Goal: Communication & Community: Answer question/provide support

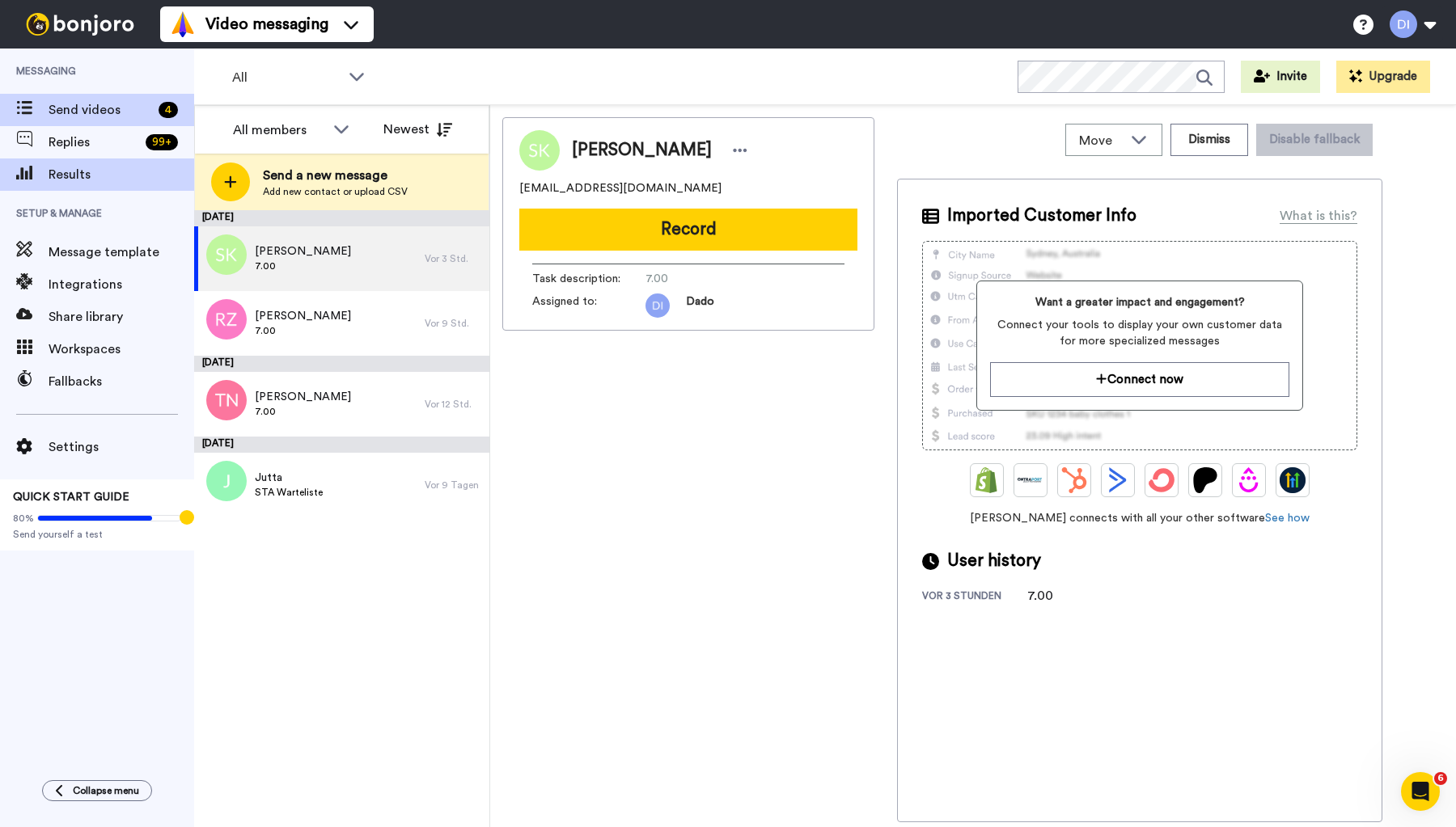
click at [72, 168] on span "Results" at bounding box center [121, 175] width 146 height 20
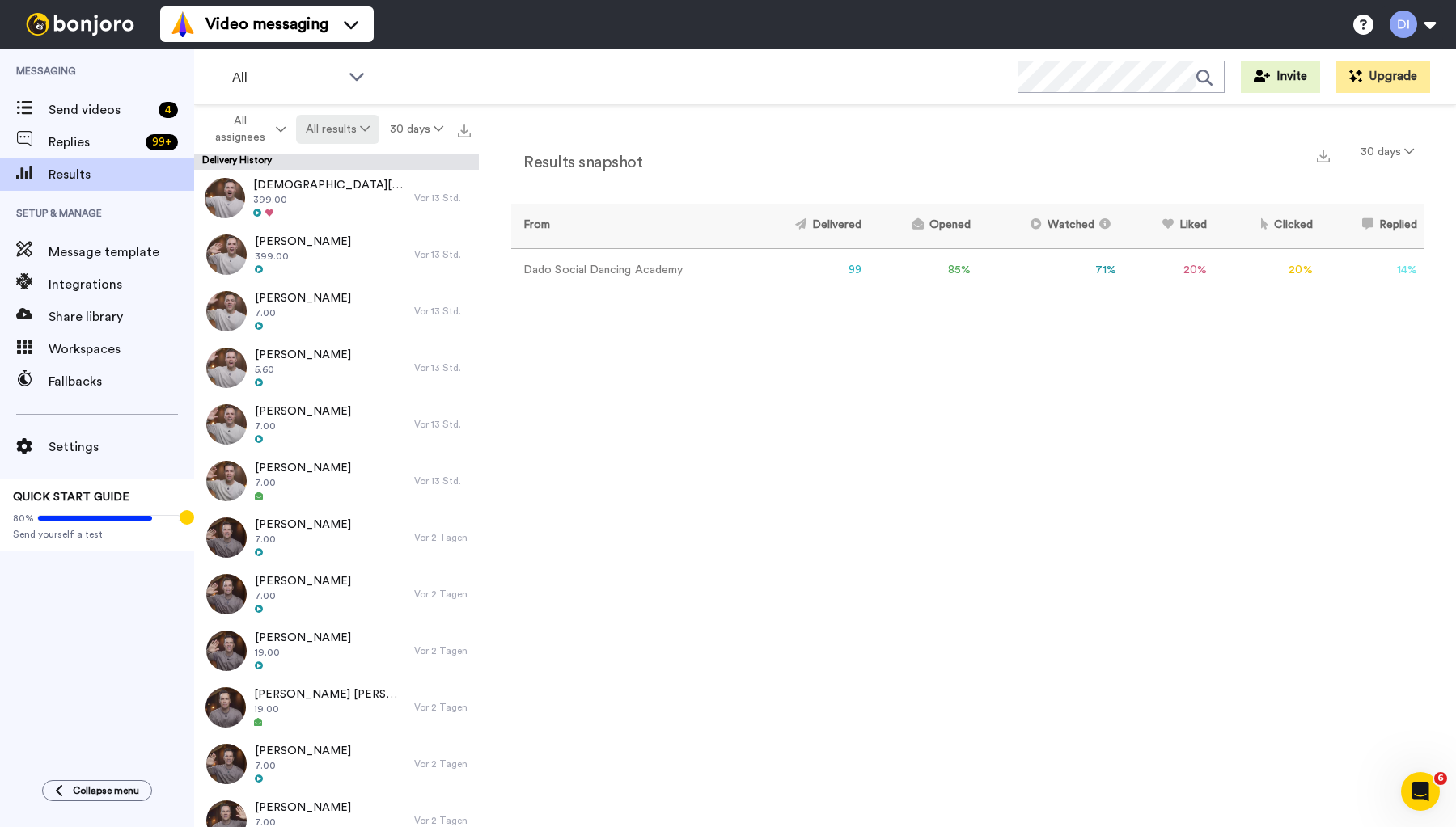
click at [363, 124] on icon at bounding box center [365, 128] width 10 height 11
click at [633, 63] on div "All WORKSPACES View all All Default Task List + Add a new workspace Invite Upgr…" at bounding box center [825, 76] width 1262 height 56
click at [1421, 795] on icon "Open Intercom Messenger" at bounding box center [1418, 789] width 27 height 27
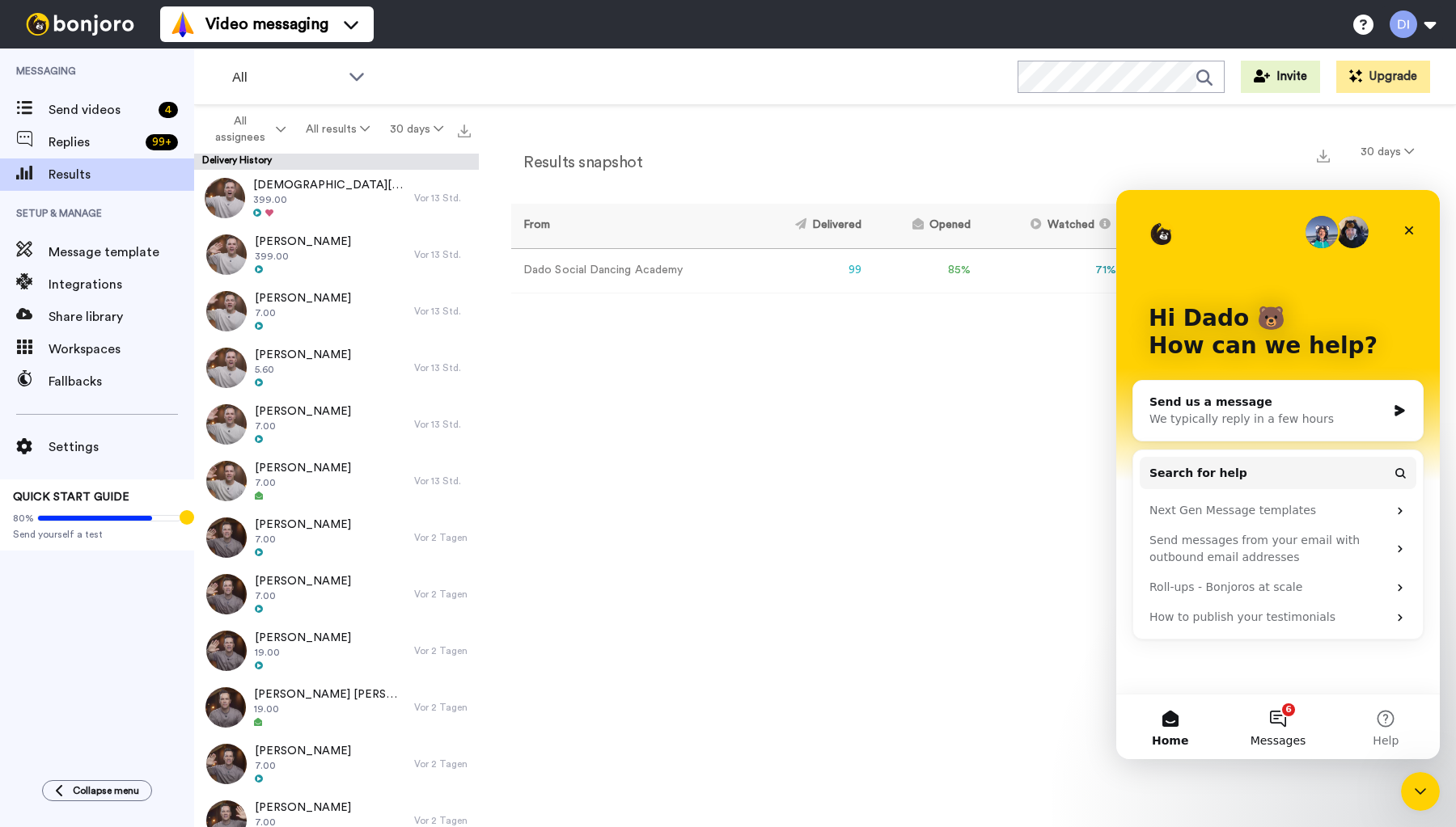
click at [1282, 725] on button "6 Messages" at bounding box center [1277, 727] width 108 height 65
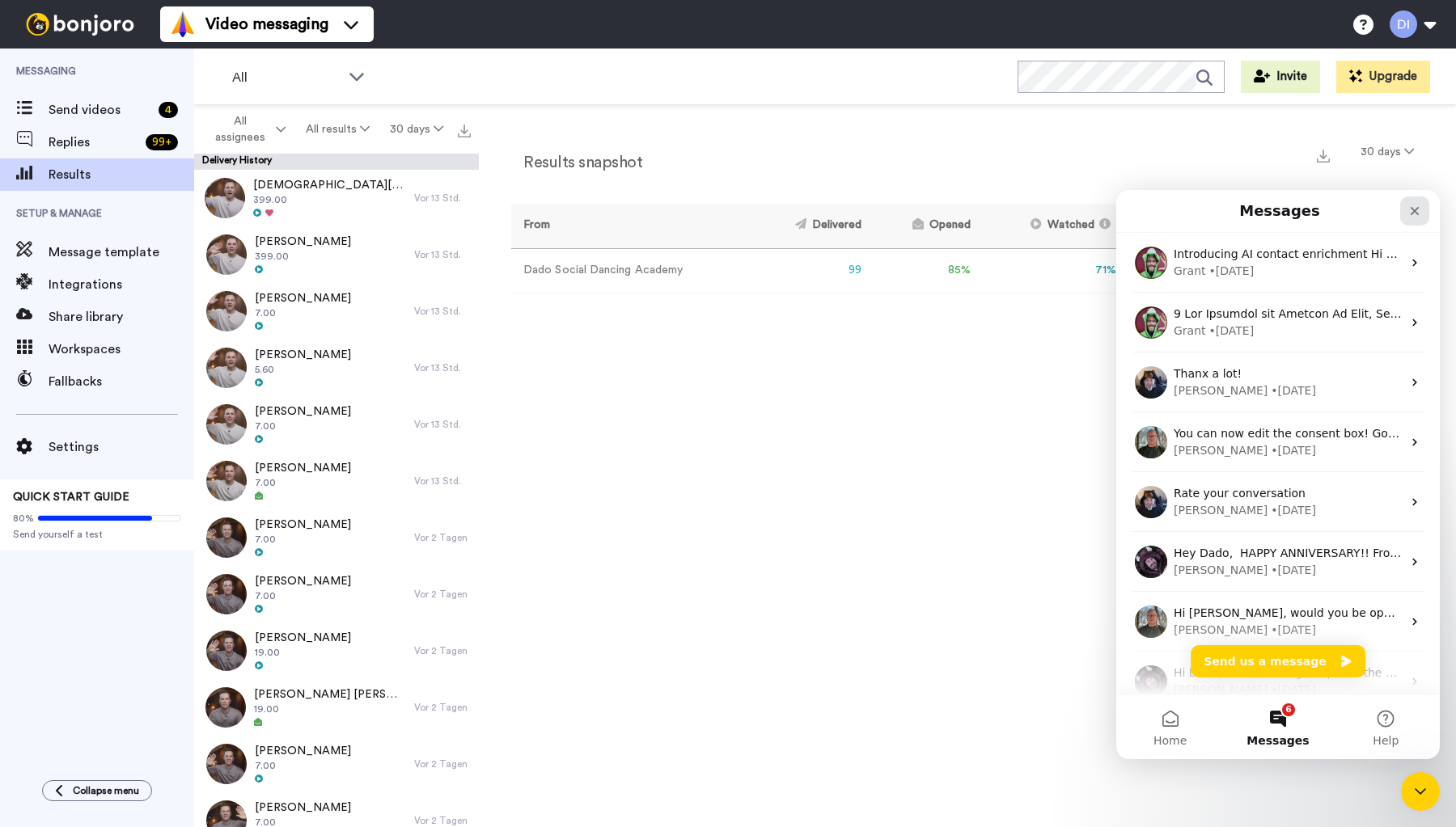
click at [1412, 212] on icon "Close" at bounding box center [1415, 210] width 13 height 13
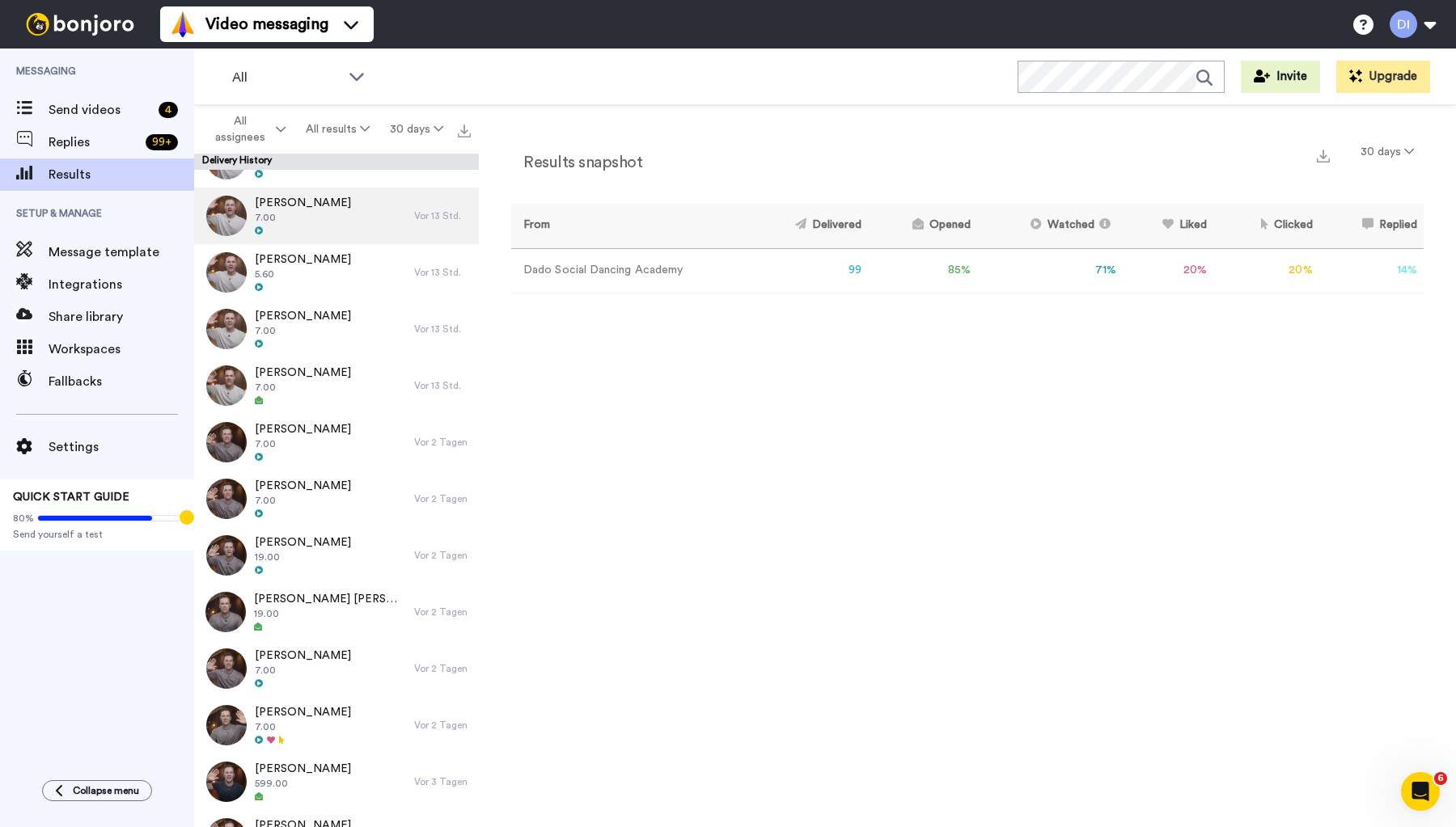
scroll to position [118, 0]
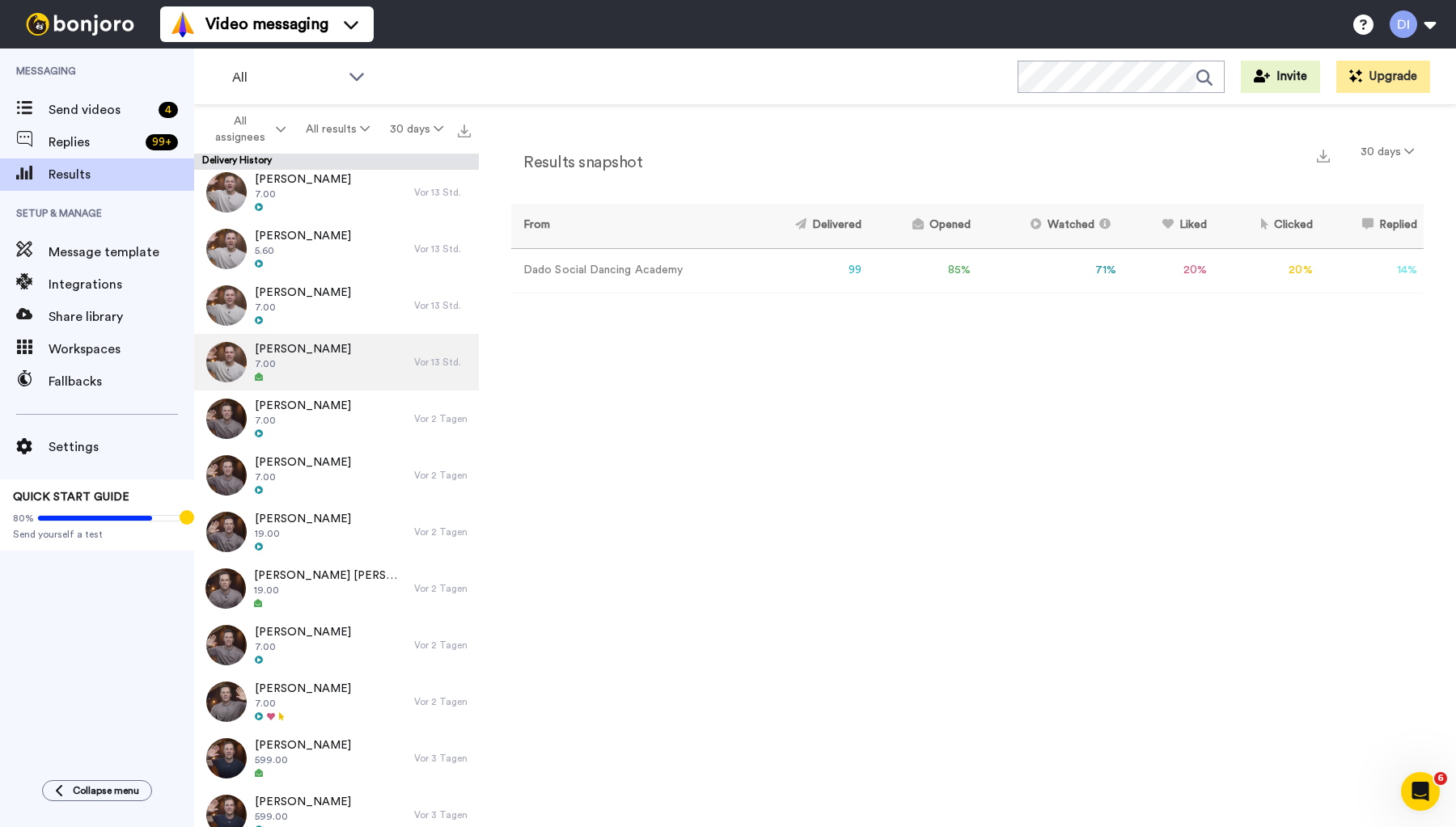
click at [309, 365] on span "7.00" at bounding box center [303, 363] width 97 height 13
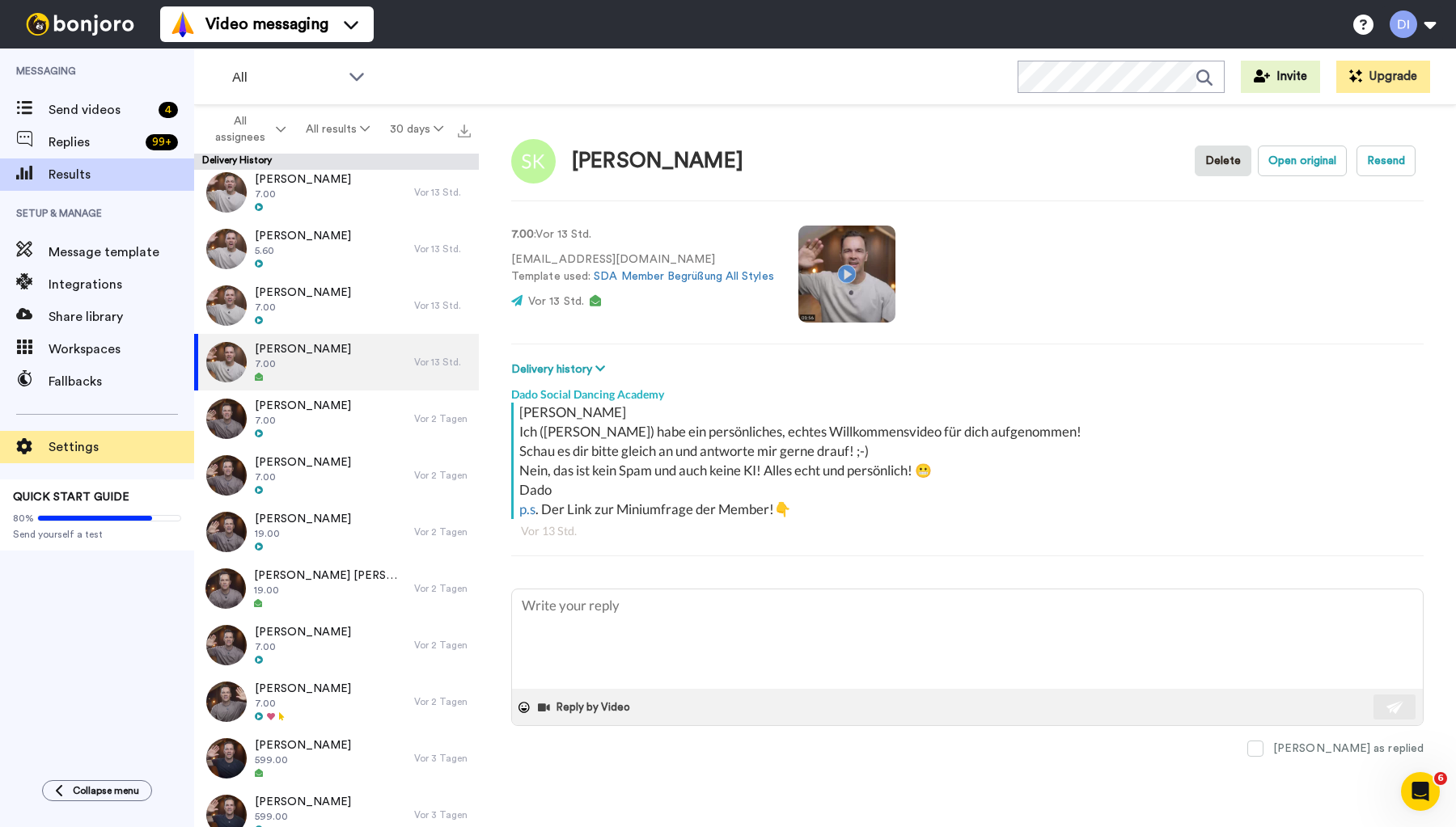
click at [68, 450] on span "Settings" at bounding box center [121, 447] width 146 height 20
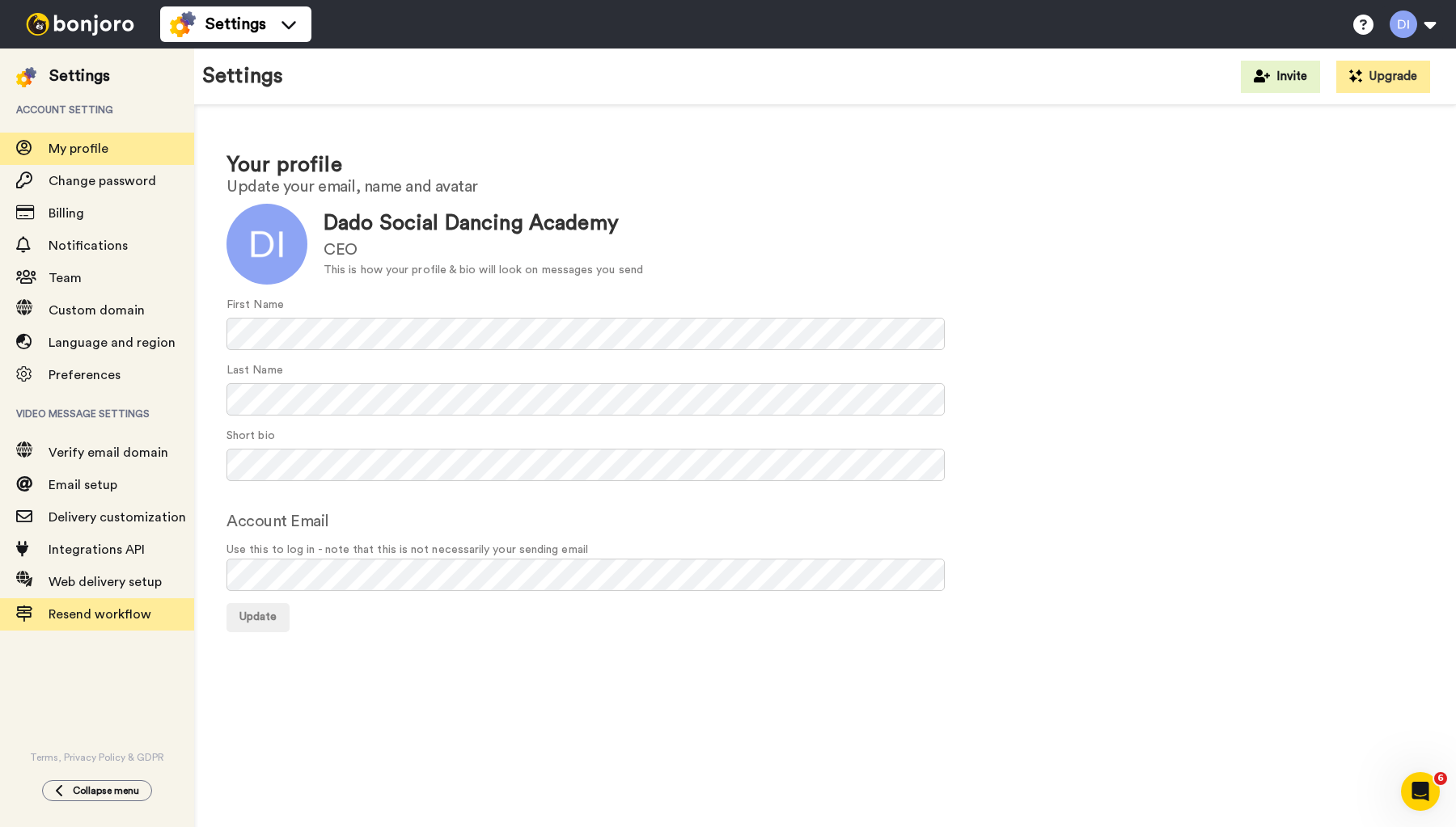
click at [118, 615] on span "Resend workflow" at bounding box center [100, 614] width 103 height 13
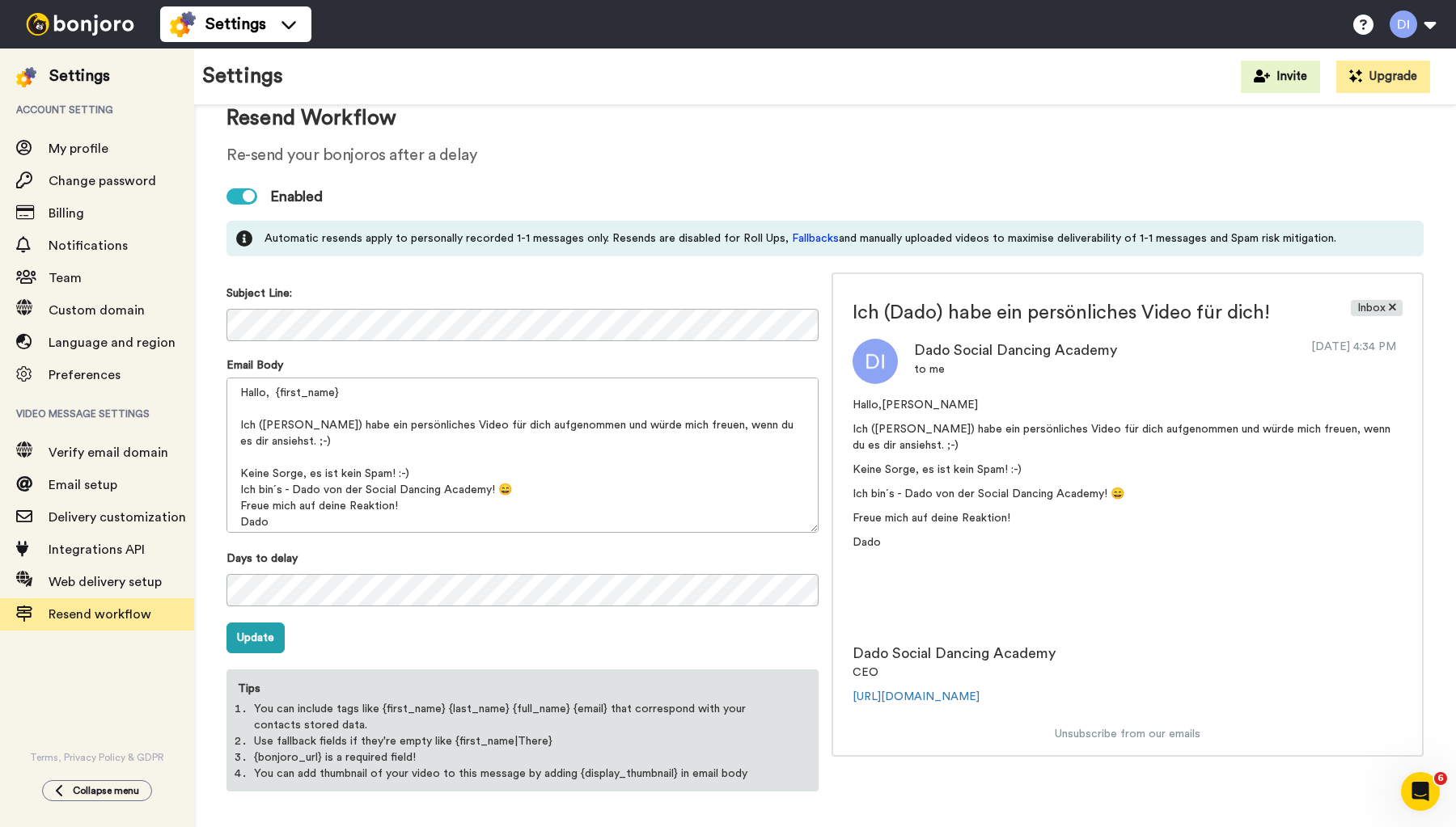
scroll to position [54, 0]
drag, startPoint x: 239, startPoint y: 418, endPoint x: 303, endPoint y: 437, distance: 66.8
click at [303, 437] on textarea "Hallo, {first_name} Ich (Dado) habe ein persönliches Video für dich aufgenommen…" at bounding box center [522, 455] width 592 height 155
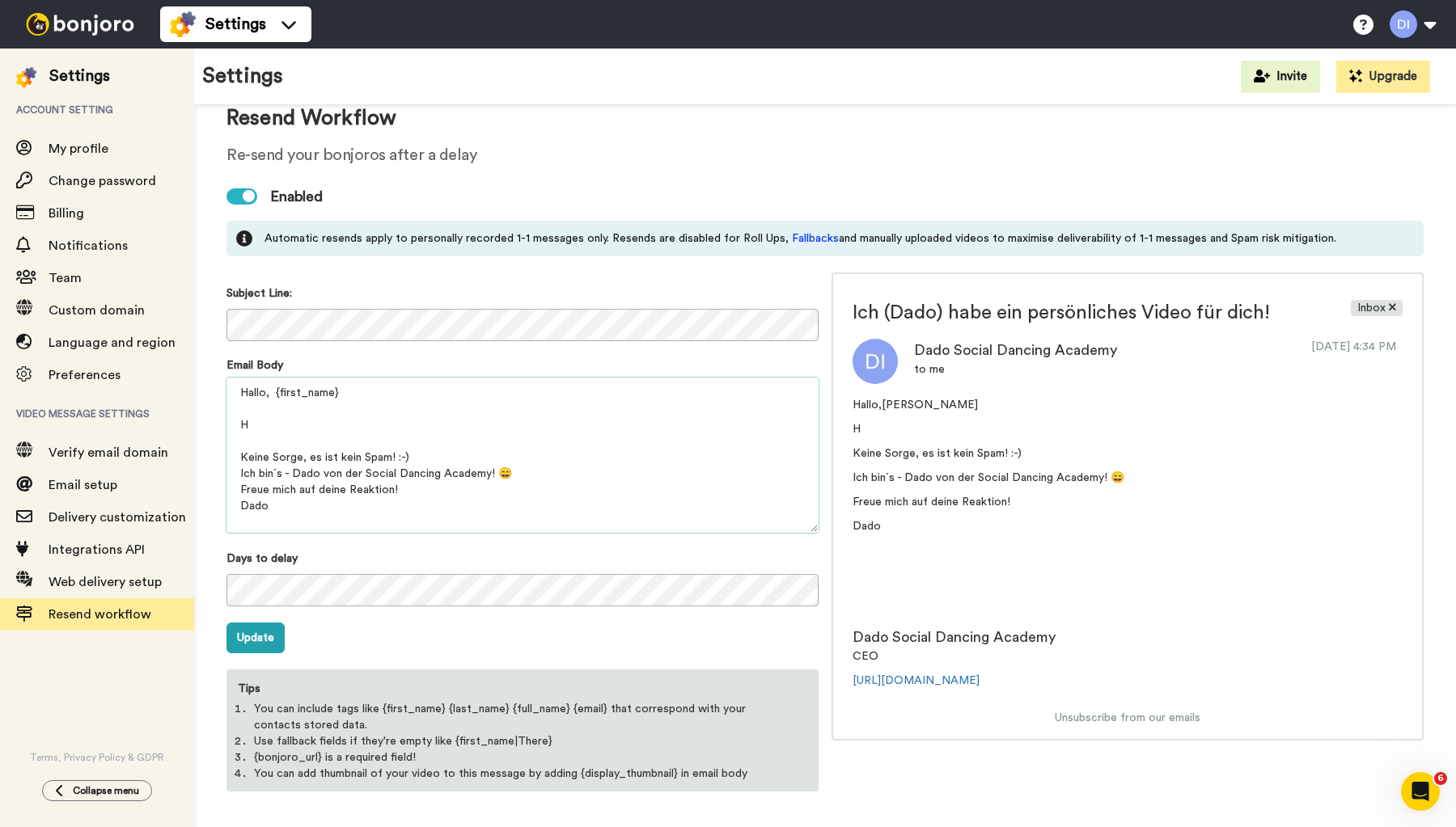
scroll to position [52, 0]
click at [315, 419] on textarea "Hallo, {first_name} Hast du meine persönliches Video exklusiv für dich Keine So…" at bounding box center [522, 455] width 592 height 155
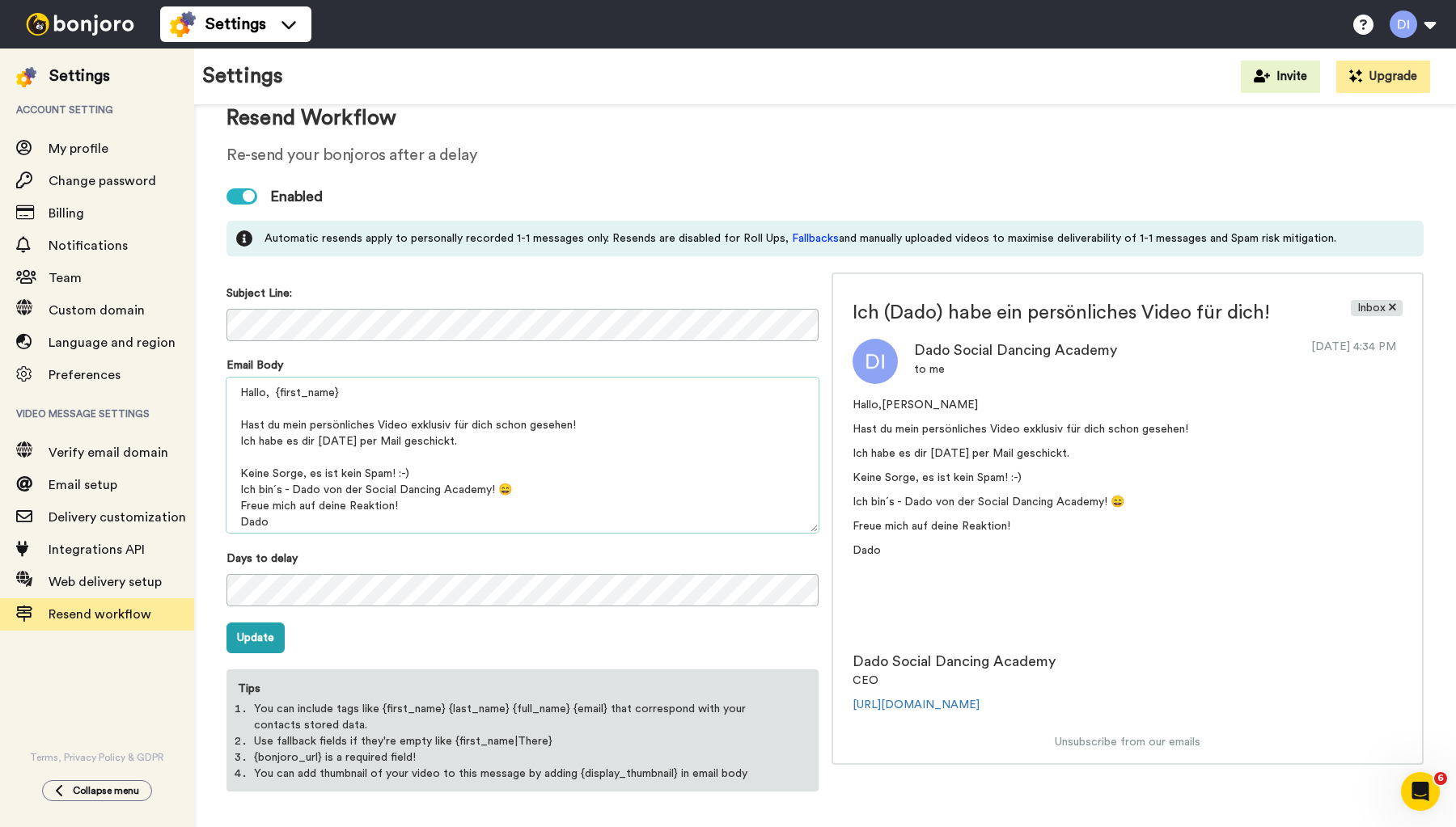
scroll to position [77, 0]
drag, startPoint x: 417, startPoint y: 441, endPoint x: 197, endPoint y: 441, distance: 220.0
click at [197, 441] on div "Resend Workflow Re-send your bonjoros after a delay Enabled Automatic resends a…" at bounding box center [825, 447] width 1262 height 779
drag, startPoint x: 496, startPoint y: 493, endPoint x: 237, endPoint y: 493, distance: 259.0
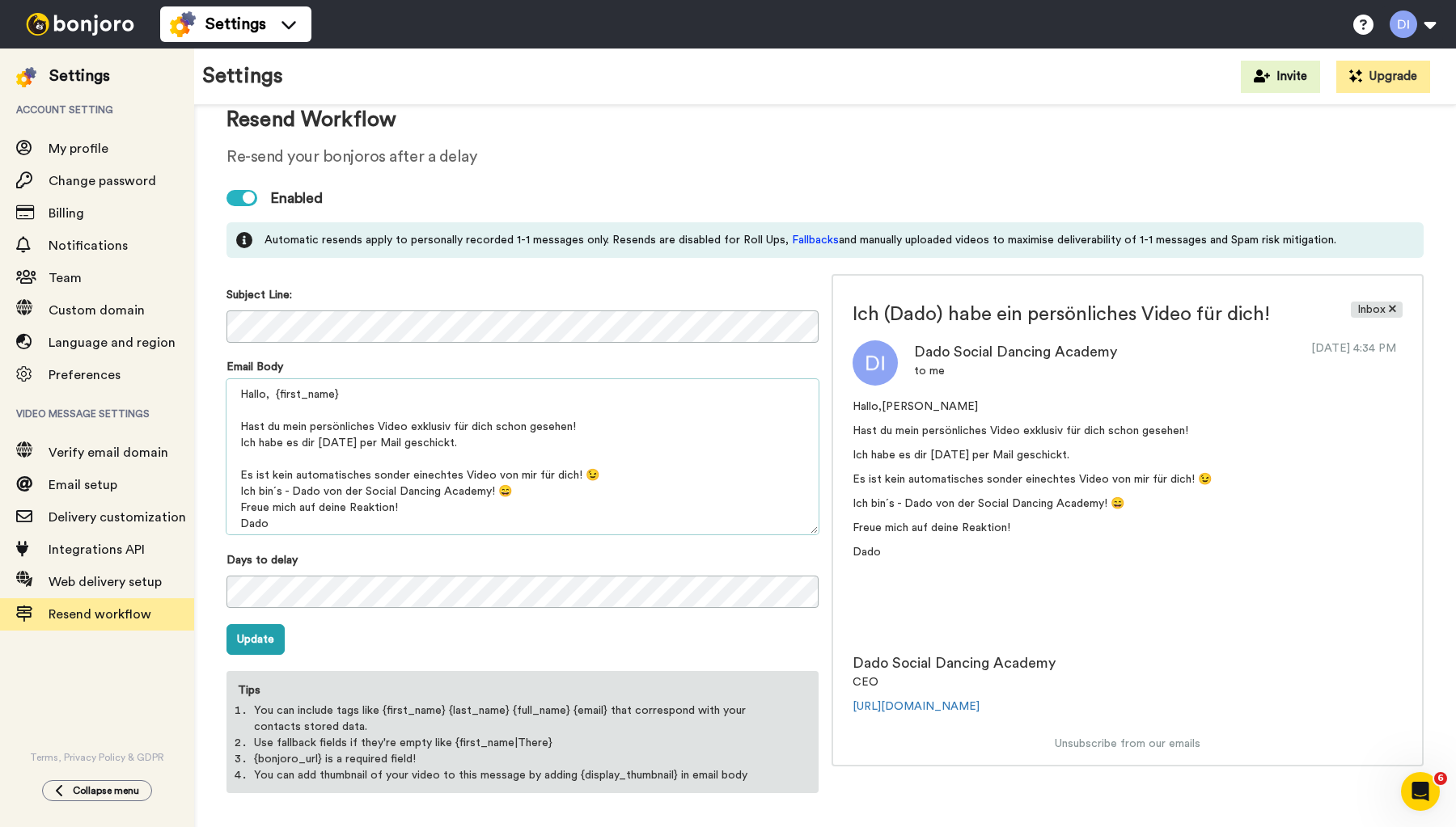
click at [237, 493] on textarea "Hallo, {first_name} Hast du mein persönliches Video exklusiv für dich schon ges…" at bounding box center [522, 456] width 592 height 155
click at [293, 494] on textarea "Hallo, {first_name} Hast du mein persönliches Video exklusiv für dich schon ges…" at bounding box center [522, 456] width 592 height 155
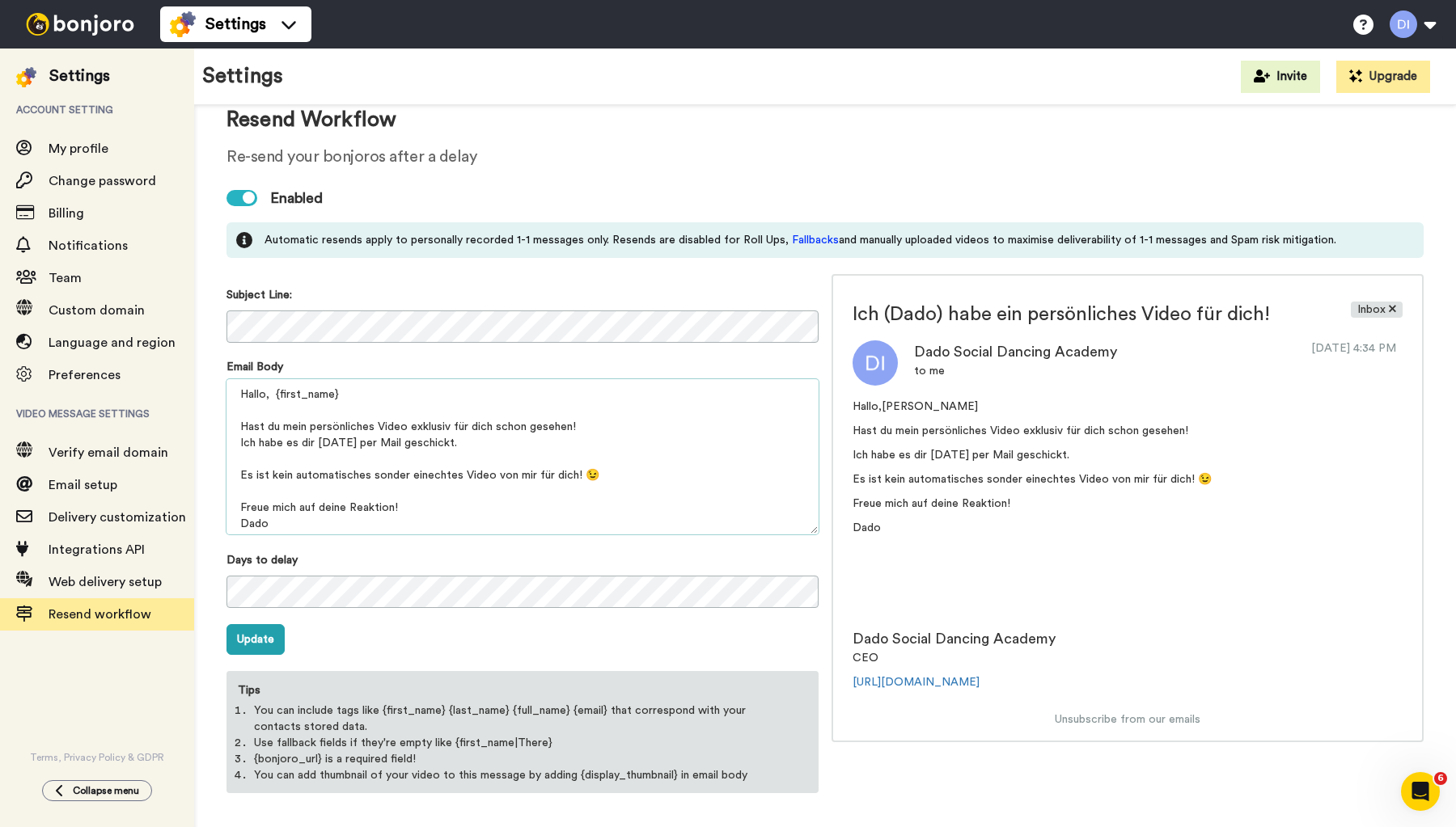
click at [587, 428] on textarea "Hallo, {first_name} Hast du mein persönliches Video exklusiv für dich schon ges…" at bounding box center [522, 456] width 592 height 155
click at [422, 430] on textarea "Hallo, {first_name} Hast du mein persönliches Video exklusiv für dich schon ges…" at bounding box center [522, 456] width 592 height 155
click at [283, 427] on textarea "Hallo, {first_name} Hast du mein persönliches Video für dich schon gesehen? Ich…" at bounding box center [522, 456] width 592 height 155
click at [325, 444] on textarea "Hallo, {first_name} Hast du gestern mein persönliches Video für dich schon gese…" at bounding box center [522, 456] width 592 height 155
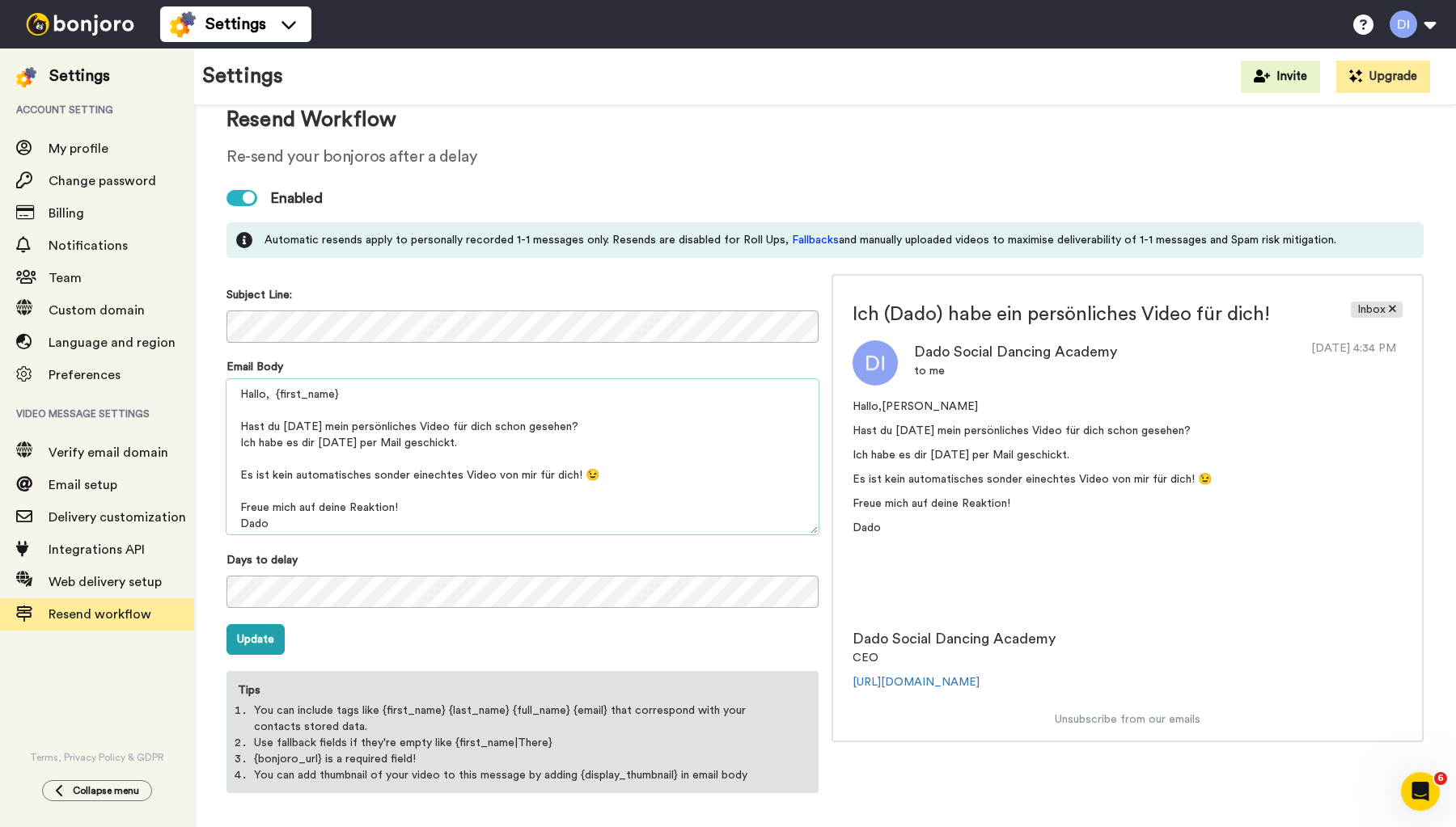
click at [325, 444] on textarea "Hallo, {first_name} Hast du gestern mein persönliches Video für dich schon gese…" at bounding box center [522, 456] width 592 height 155
click at [302, 429] on textarea "Hallo, {first_name} Hast du gestern mein persönliches Video für dich schon gese…" at bounding box center [522, 456] width 592 height 155
click at [307, 491] on textarea "Hallo, {first_name} Hast du mein persönliches Video für dich schon gesehen? Ich…" at bounding box center [522, 456] width 592 height 155
click at [433, 489] on textarea "Hallo, {first_name} Hast du mein persönliches Video für dich schon gesehen? Ich…" at bounding box center [522, 456] width 592 height 155
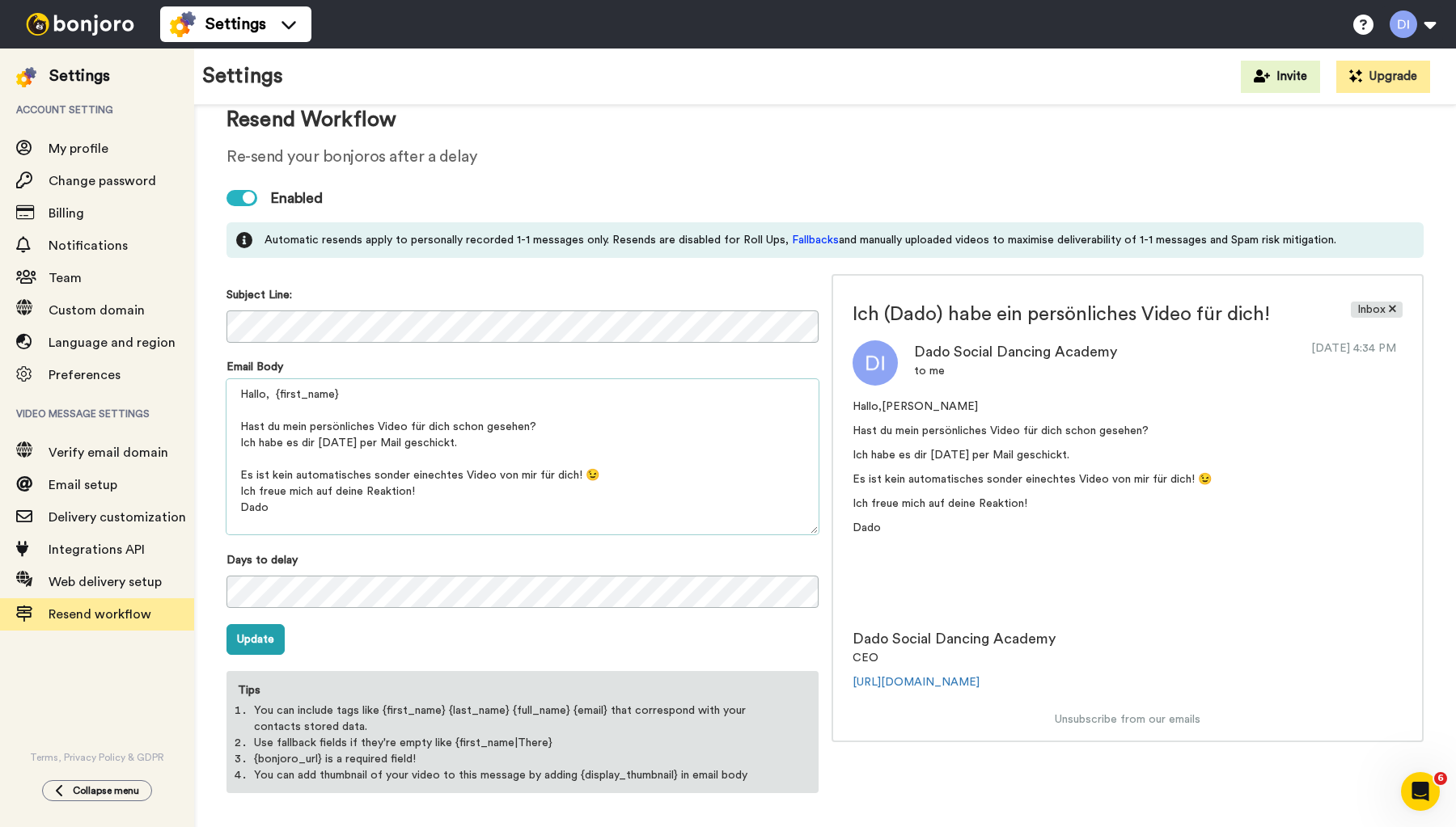
type textarea "Hallo, {first_name} Hast du mein persönliches Video für dich schon gesehen? Ich…"
click at [255, 640] on button "Update" at bounding box center [255, 639] width 58 height 31
click at [1389, 75] on button "Upgrade" at bounding box center [1383, 76] width 94 height 33
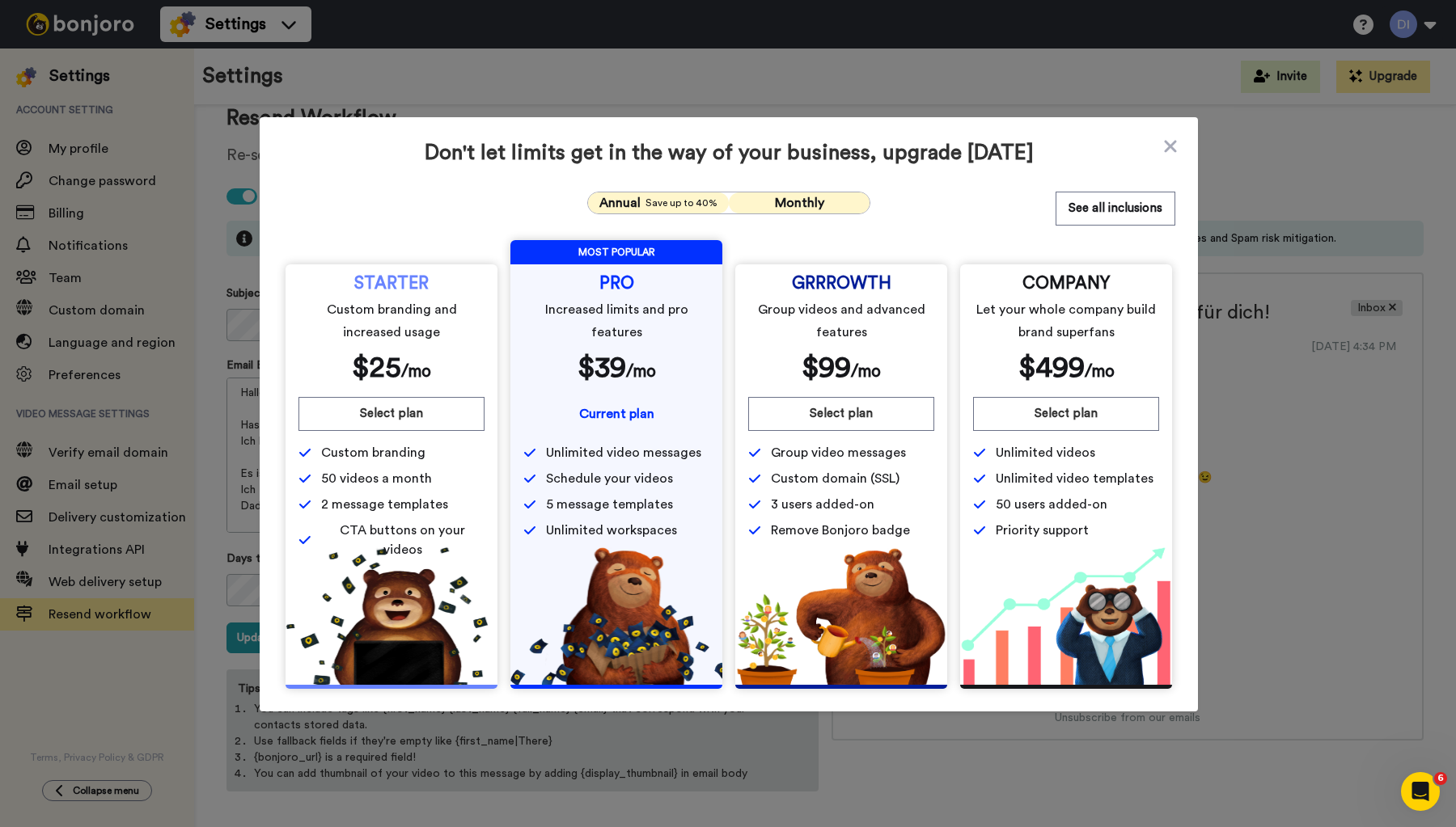
click at [651, 199] on span "Save up to 40%" at bounding box center [681, 202] width 72 height 13
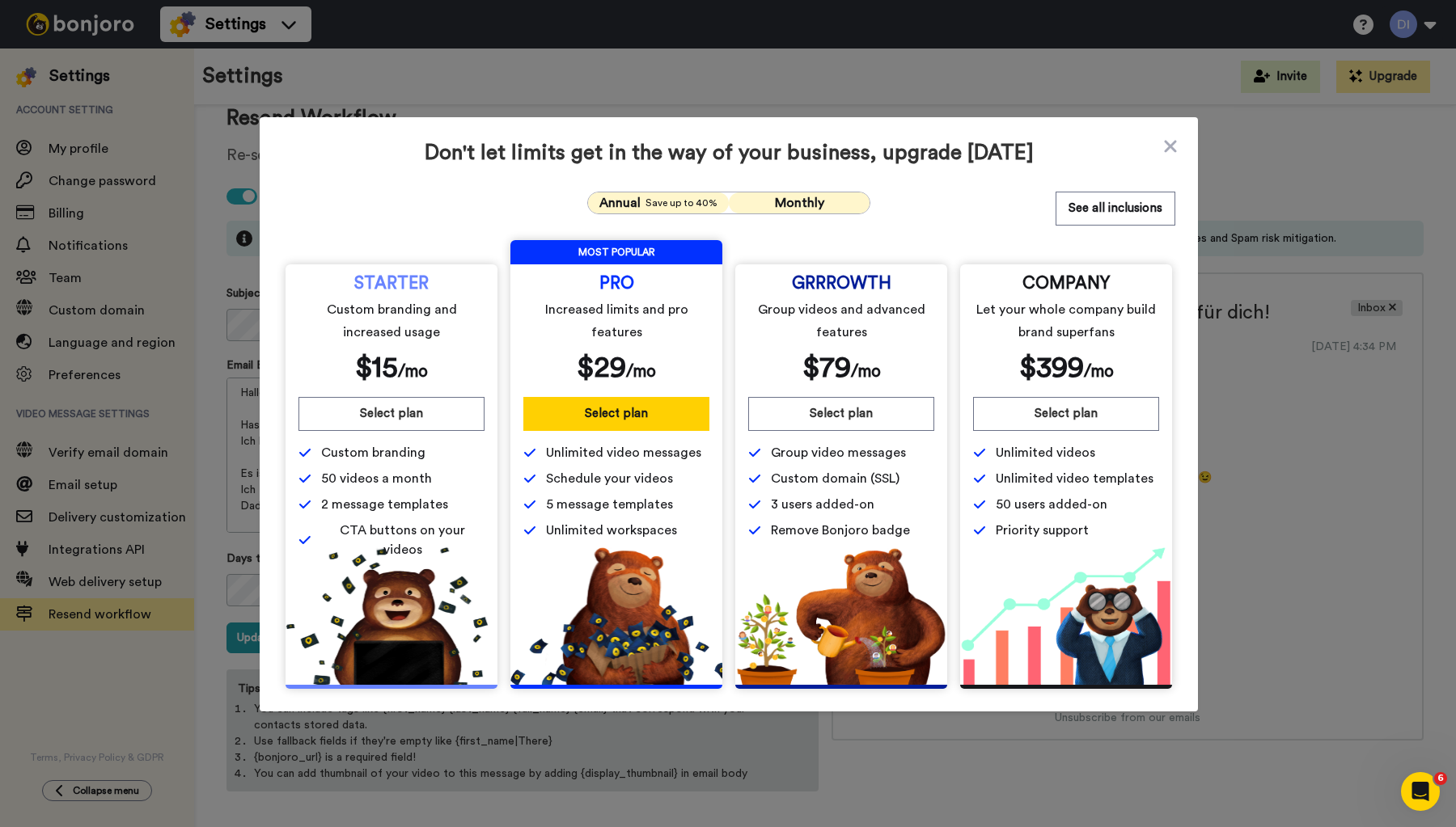
click at [802, 199] on span "Monthly" at bounding box center [800, 202] width 49 height 13
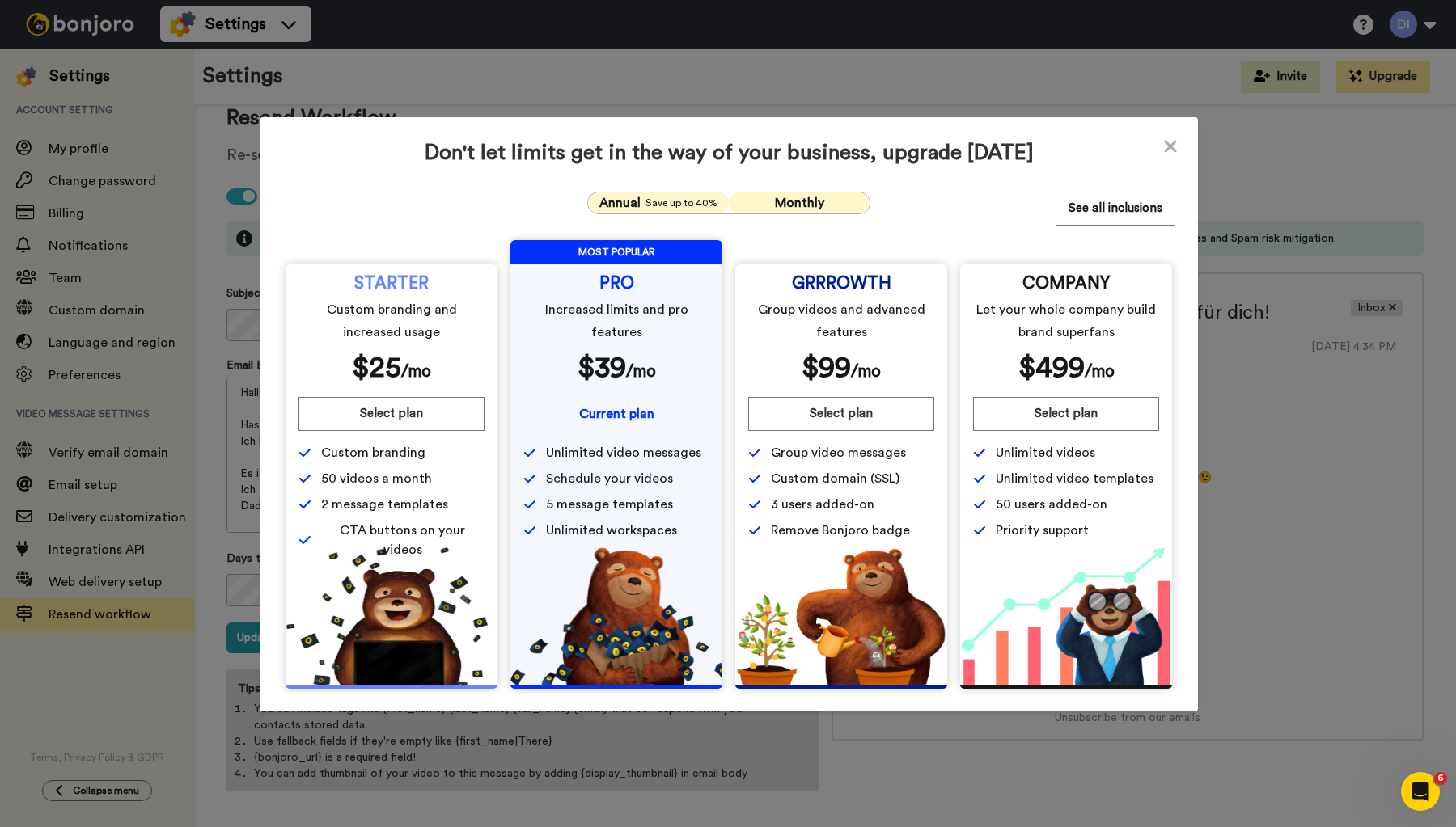
click at [669, 199] on span "Save up to 40%" at bounding box center [681, 202] width 72 height 13
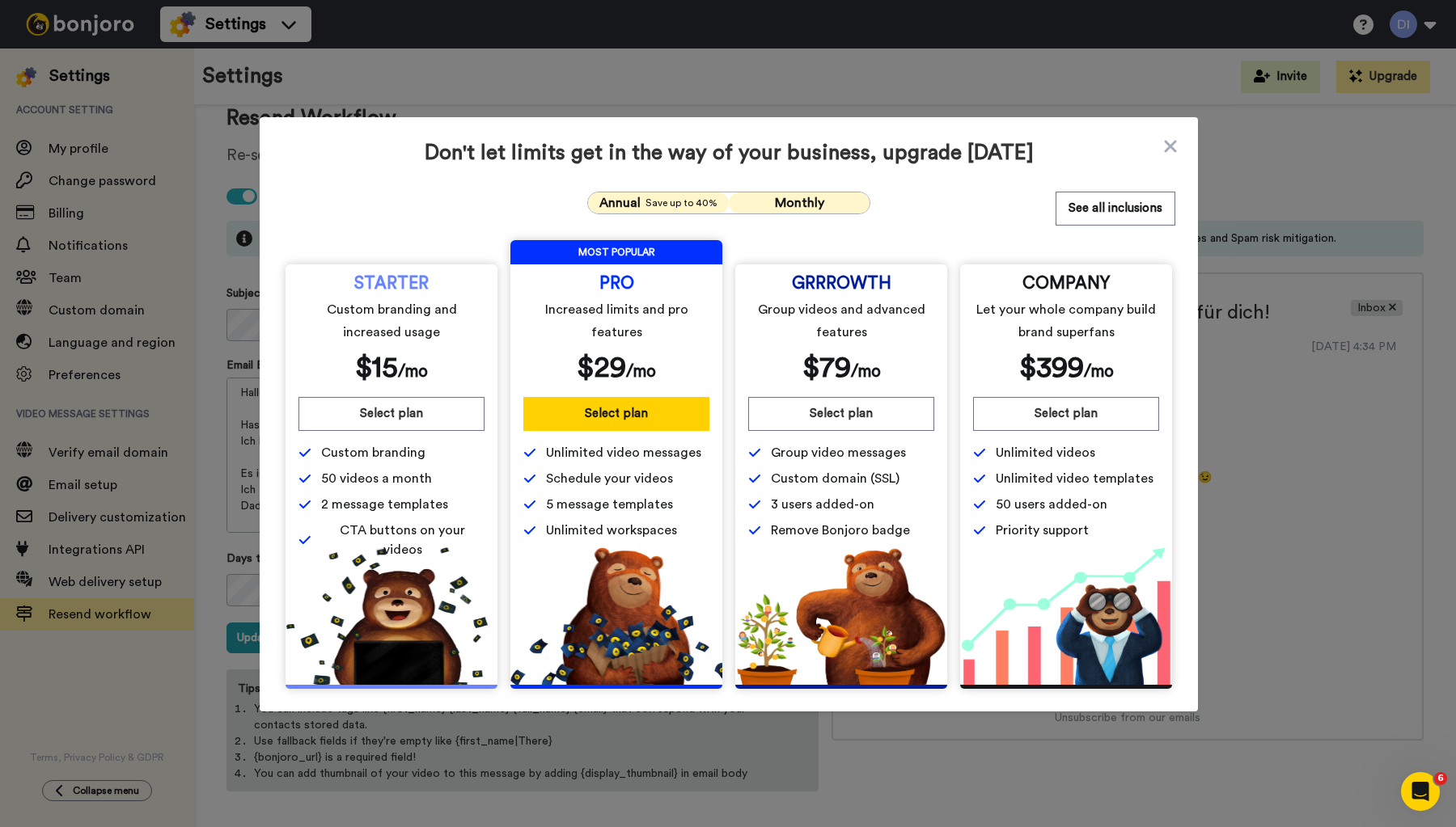
click at [786, 199] on span "Monthly" at bounding box center [800, 202] width 49 height 13
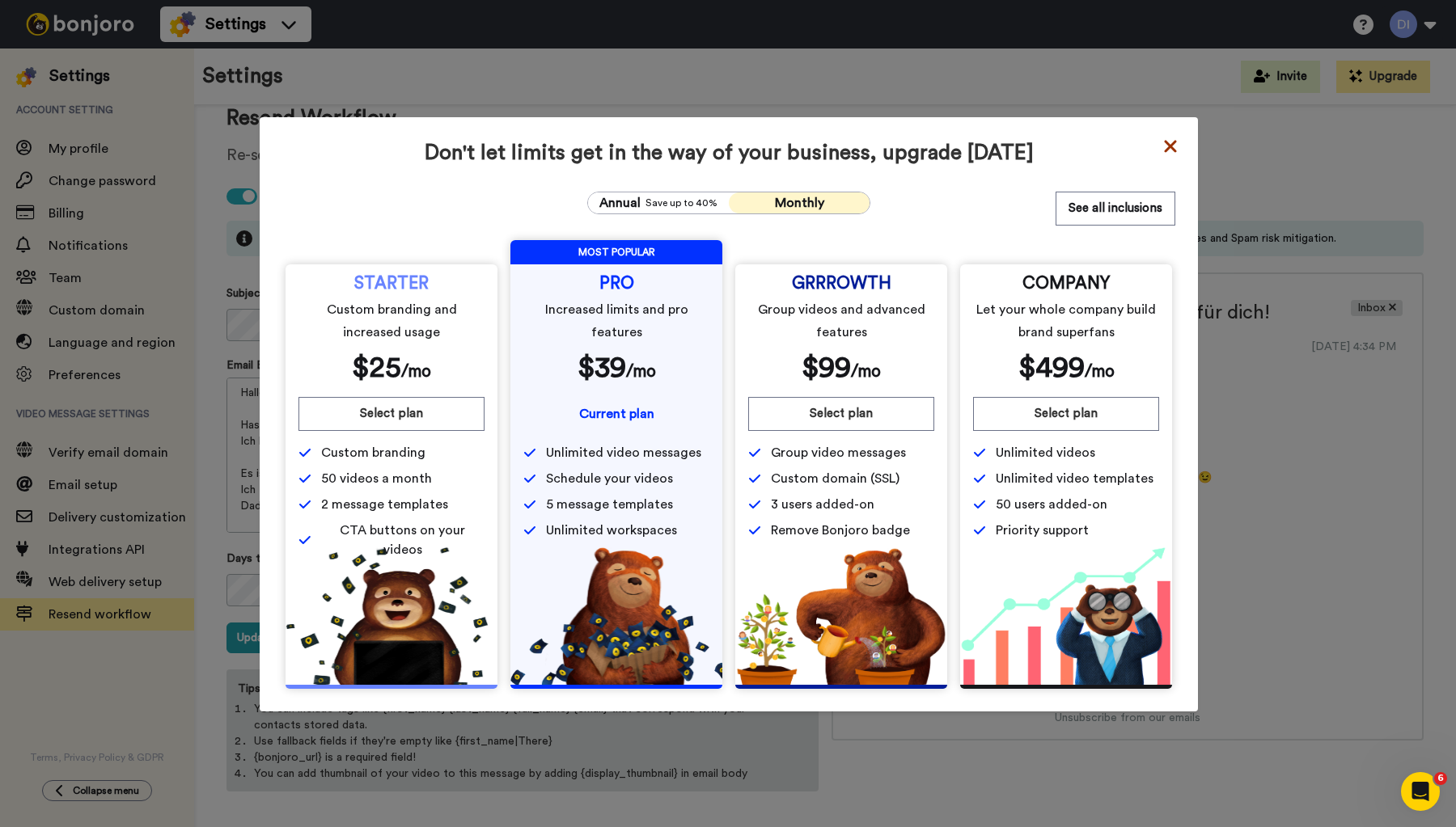
click at [1166, 143] on icon at bounding box center [1170, 146] width 12 height 12
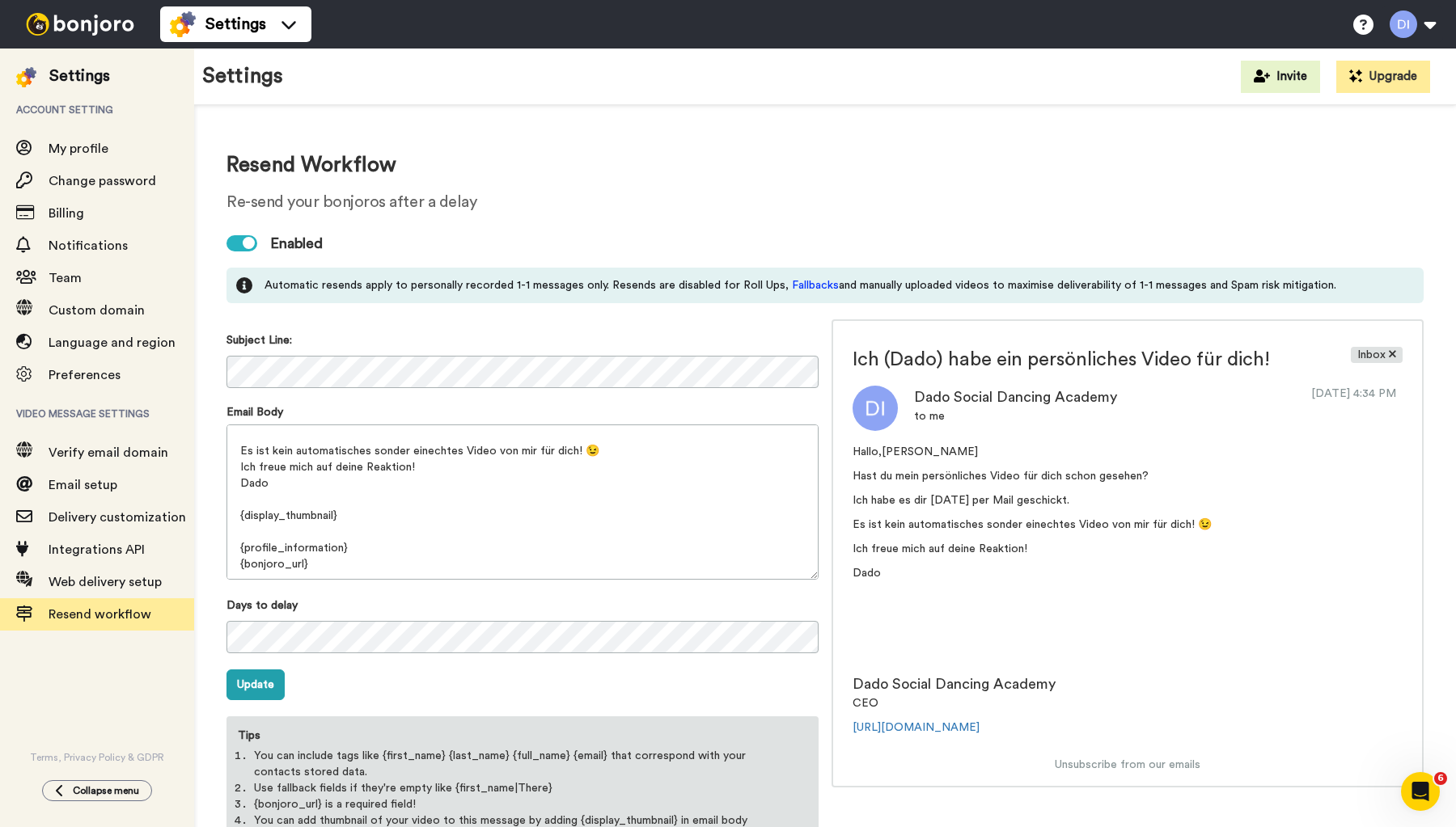
scroll to position [0, 0]
click at [1291, 169] on h1 "Resend Workflow" at bounding box center [824, 166] width 1197 height 24
click at [1420, 782] on icon "Open Intercom Messenger" at bounding box center [1418, 789] width 27 height 27
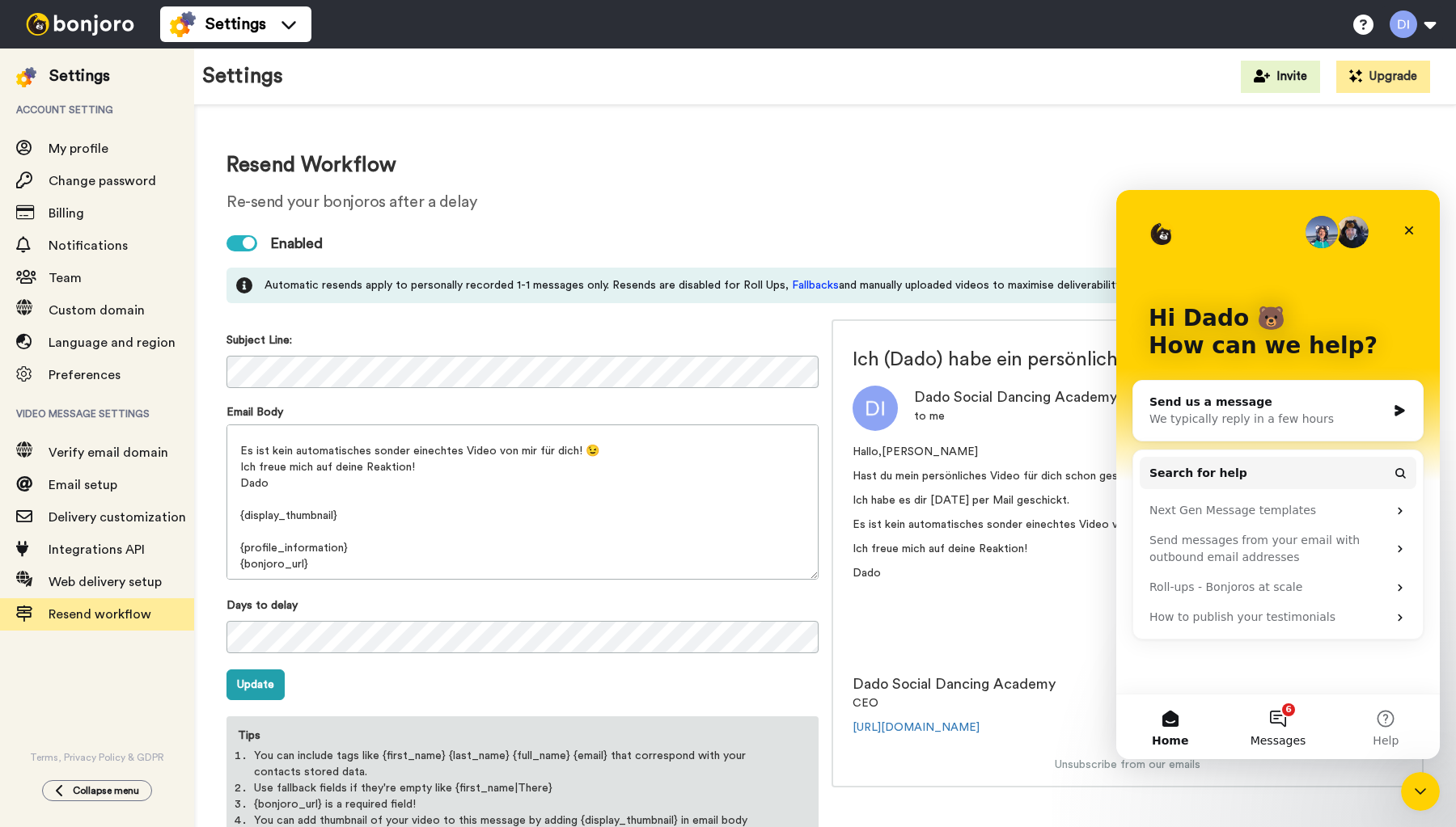
click at [1281, 716] on button "6 Messages" at bounding box center [1277, 727] width 108 height 65
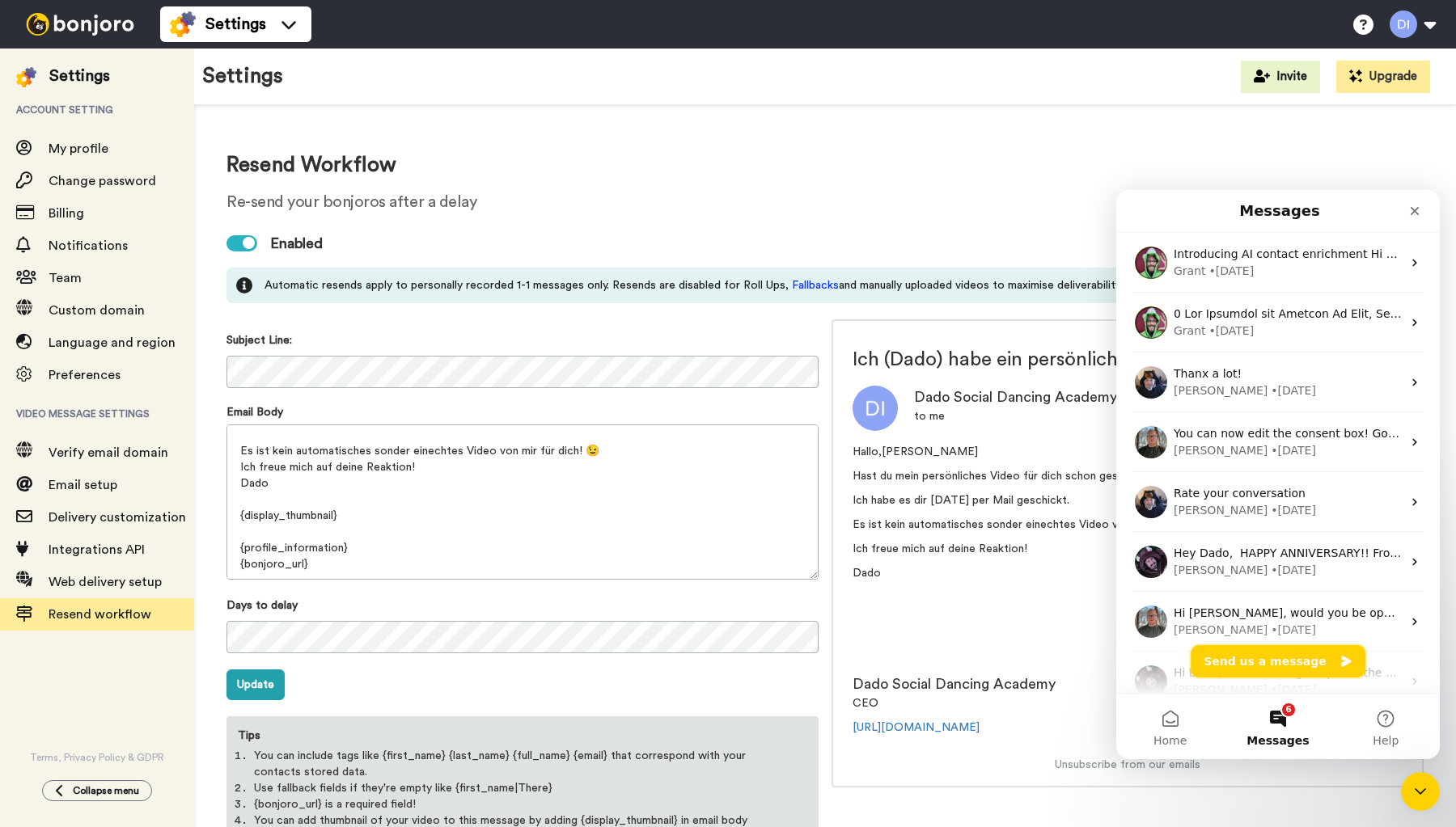
click at [1300, 662] on button "Send us a message" at bounding box center [1277, 661] width 175 height 33
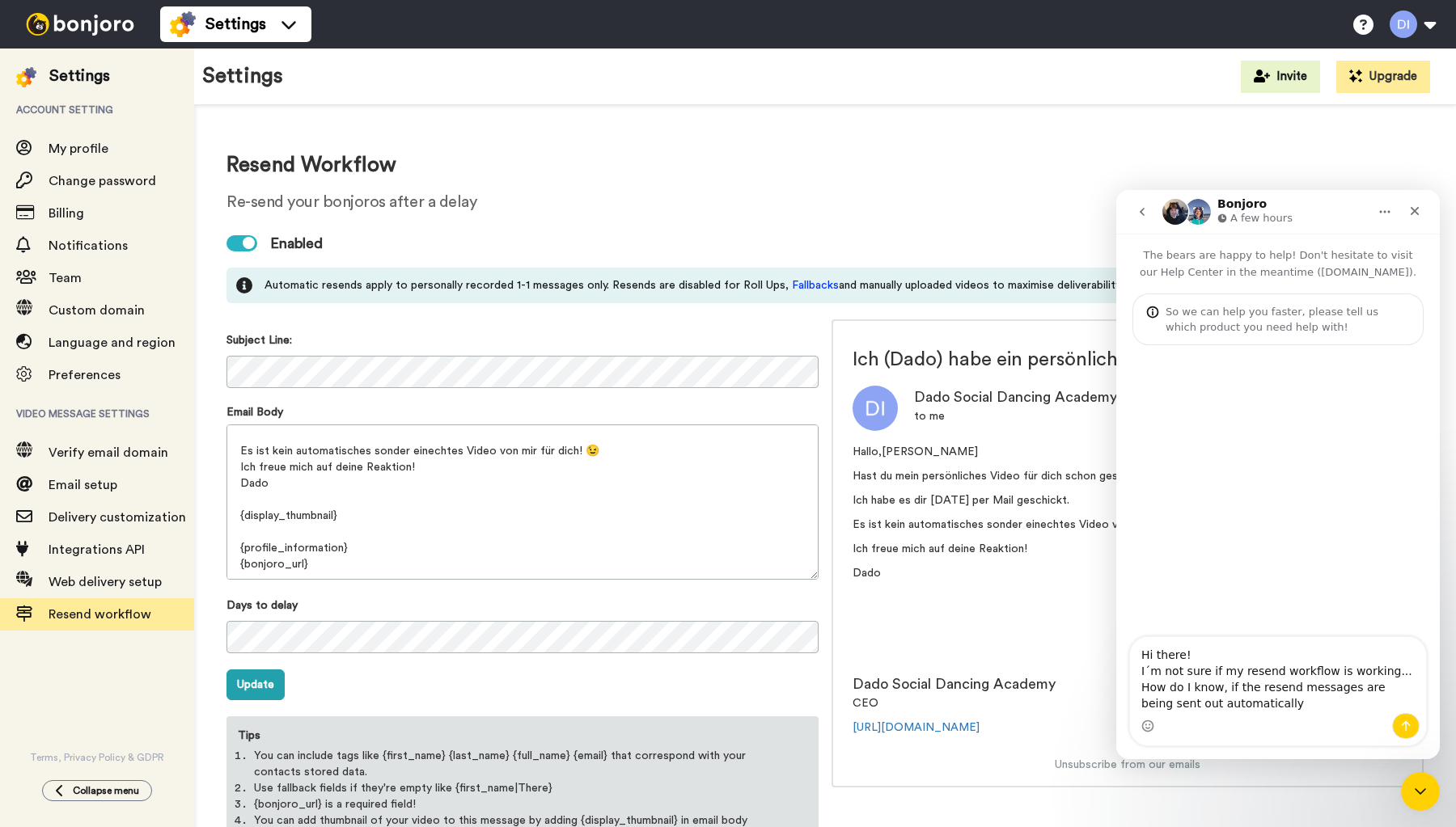
type textarea "Hi there! I´m not sure if my resend workflow is working... How do I know, if th…"
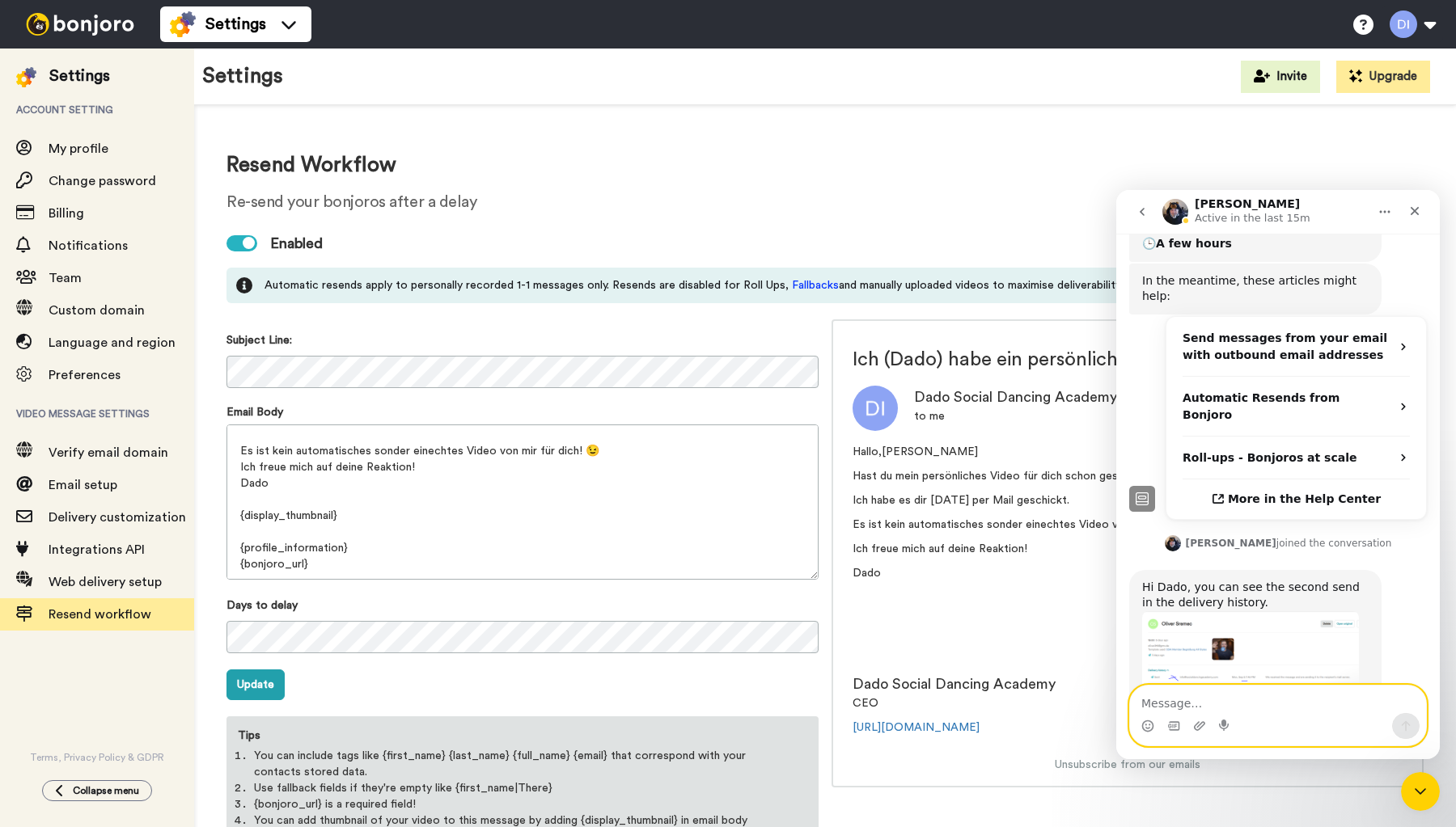
scroll to position [338, 0]
click at [1257, 612] on img "Johann says…" at bounding box center [1251, 662] width 217 height 102
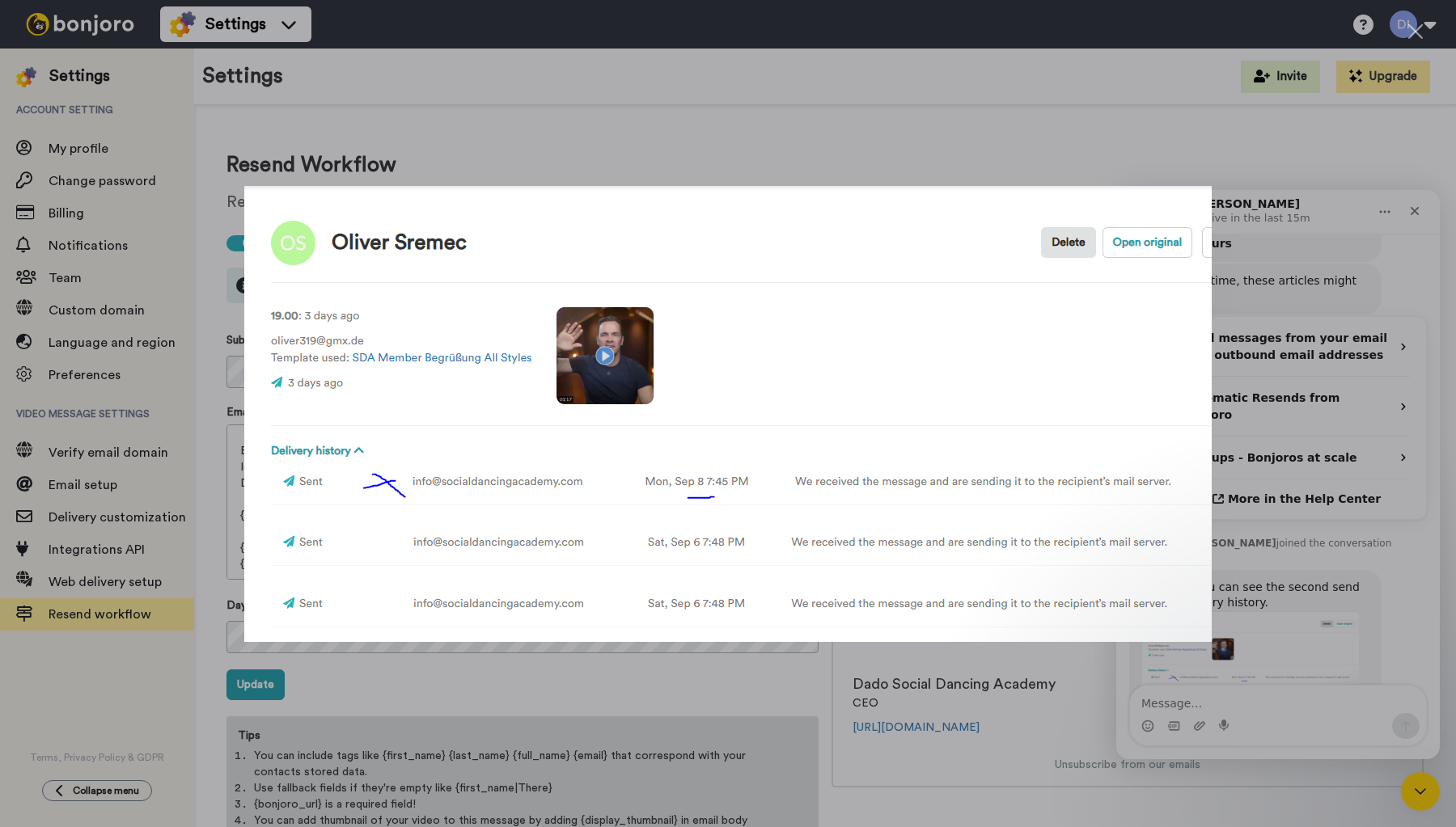
scroll to position [0, 0]
click at [1127, 155] on div "Intercom messenger" at bounding box center [728, 414] width 1456 height 827
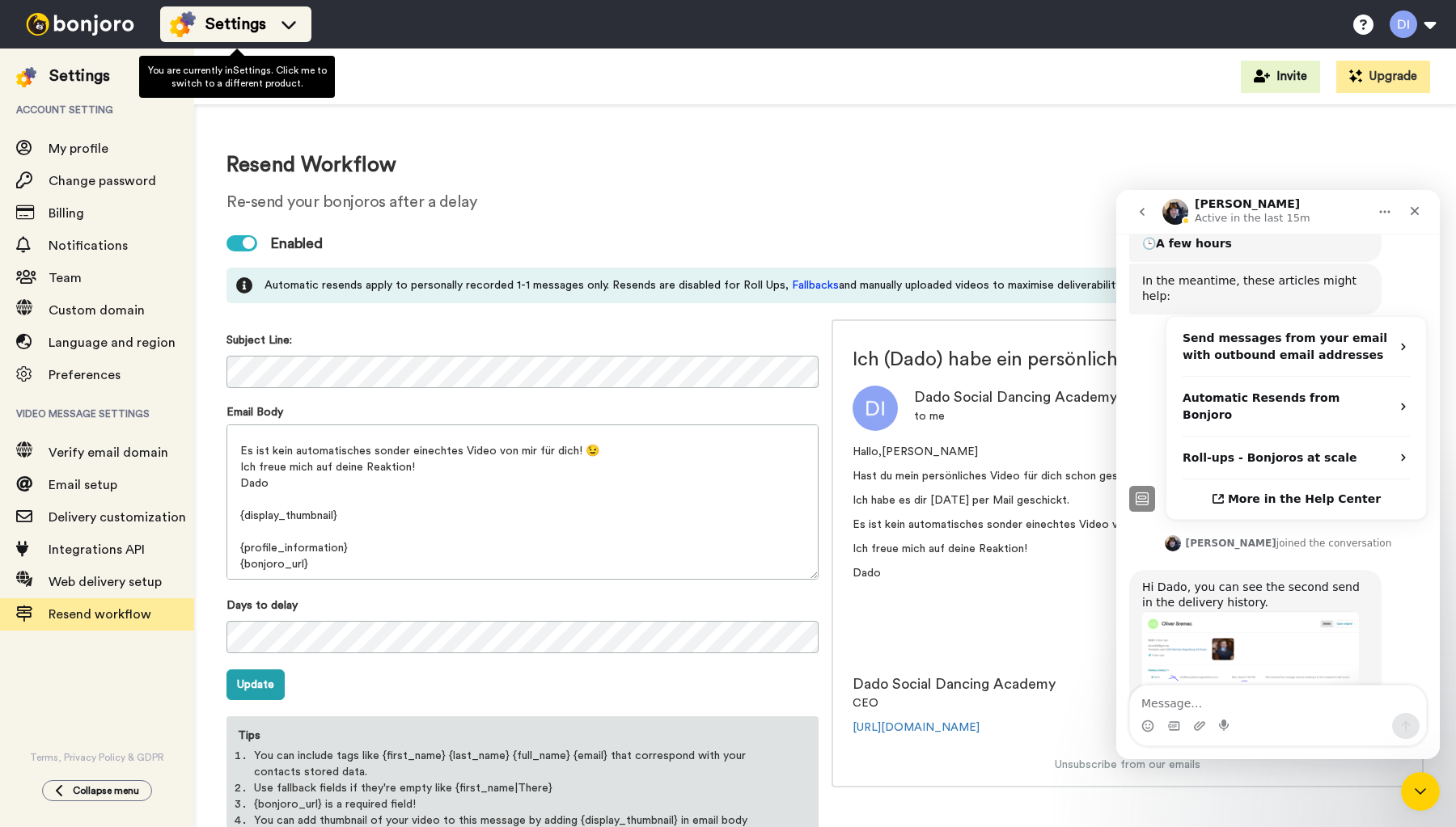
click at [292, 20] on icon at bounding box center [288, 24] width 26 height 16
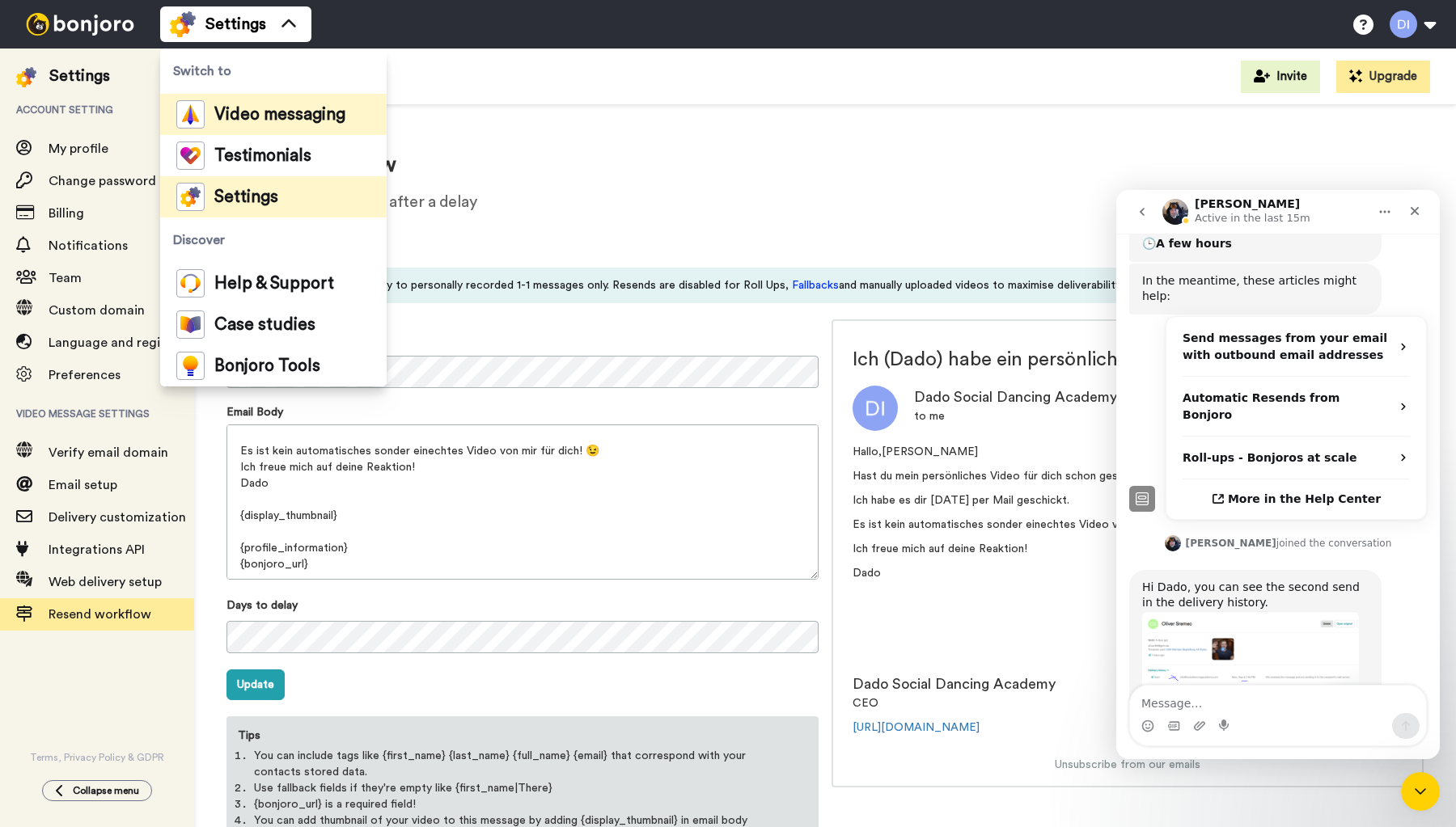
click at [276, 121] on span "Video messaging" at bounding box center [279, 114] width 131 height 16
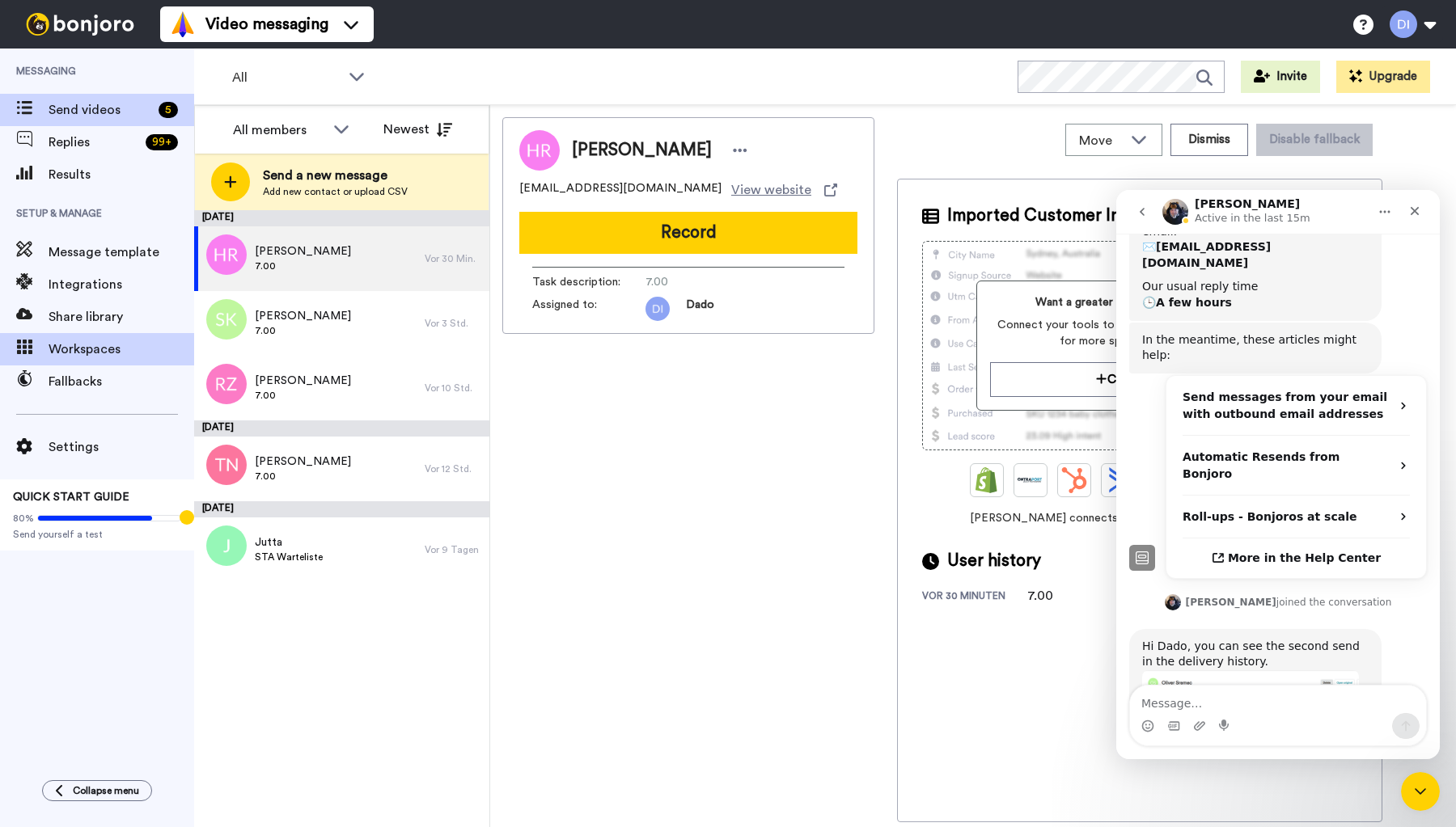
scroll to position [338, 0]
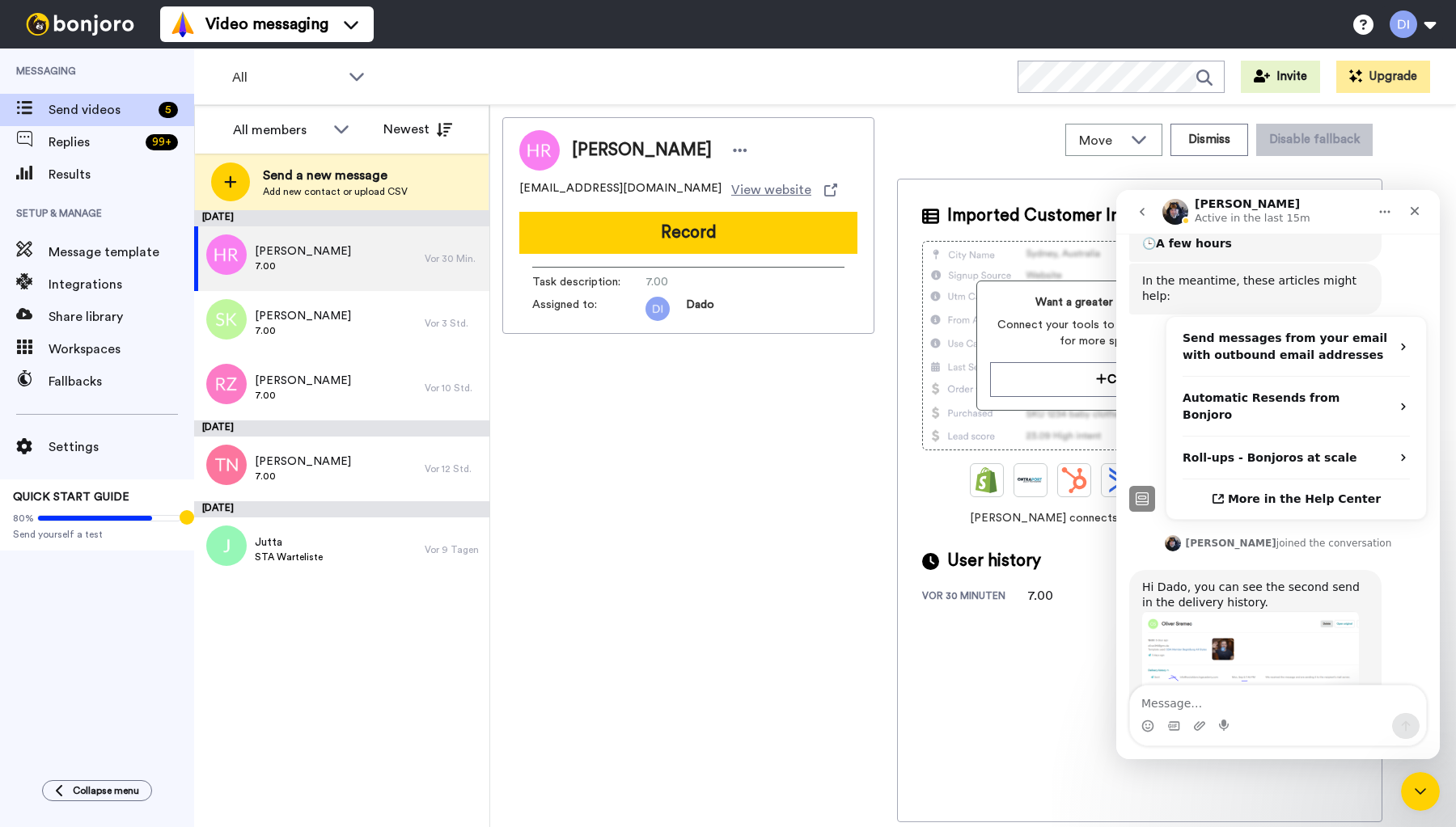
click at [1265, 612] on img "Johann says…" at bounding box center [1251, 662] width 217 height 102
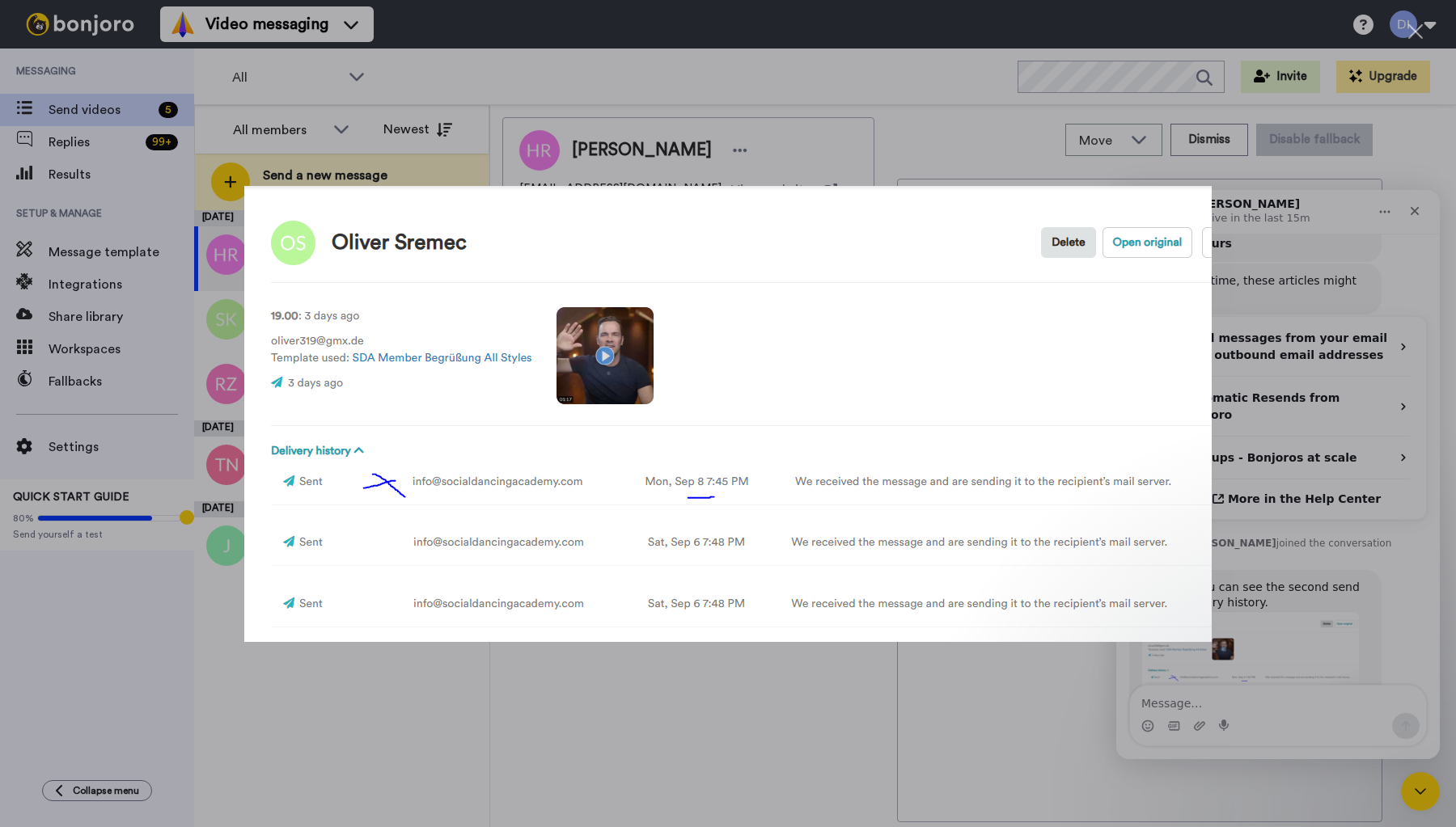
click at [978, 127] on div "Intercom messenger" at bounding box center [728, 414] width 1456 height 827
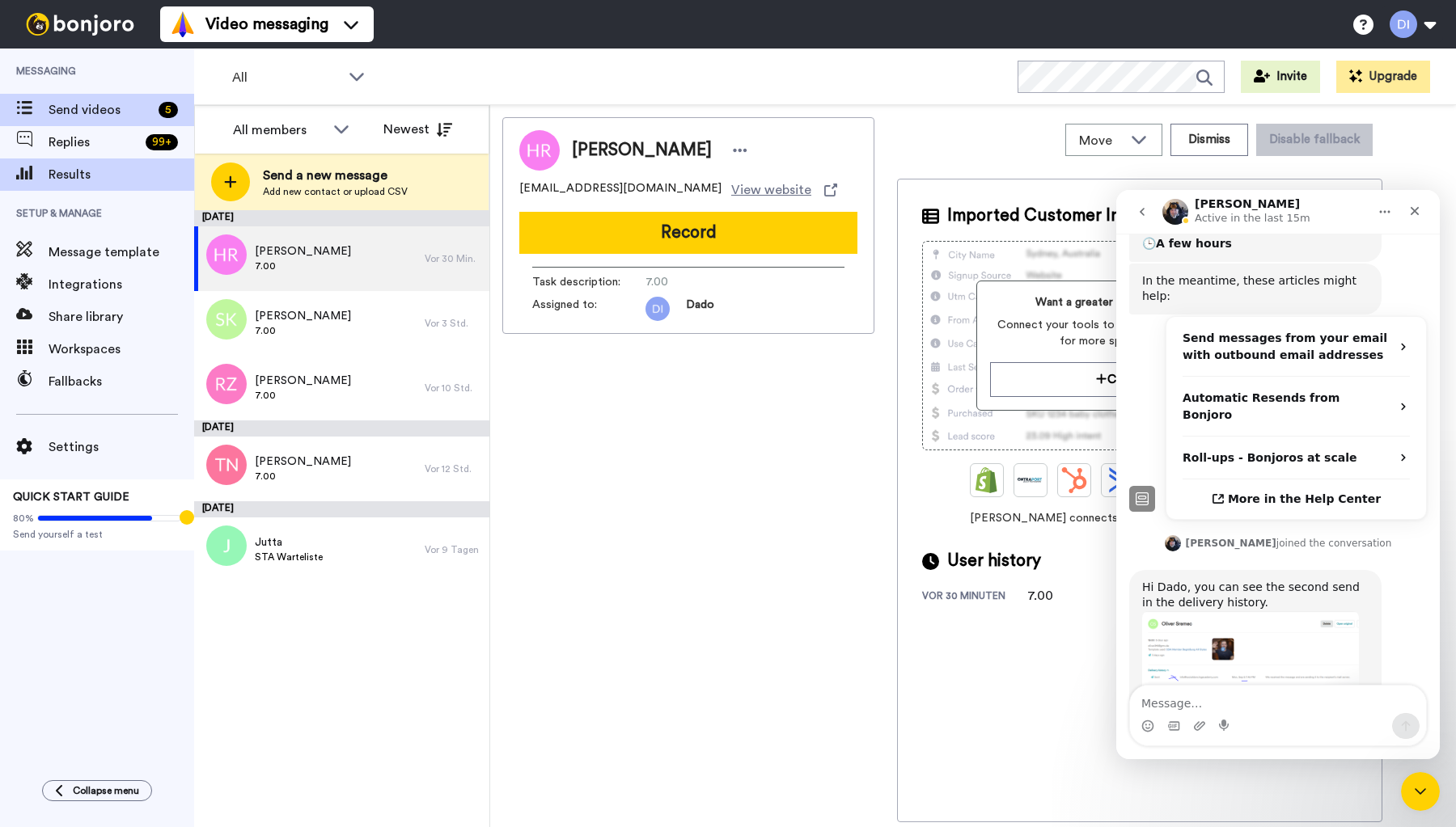
click at [78, 177] on span "Results" at bounding box center [121, 175] width 146 height 20
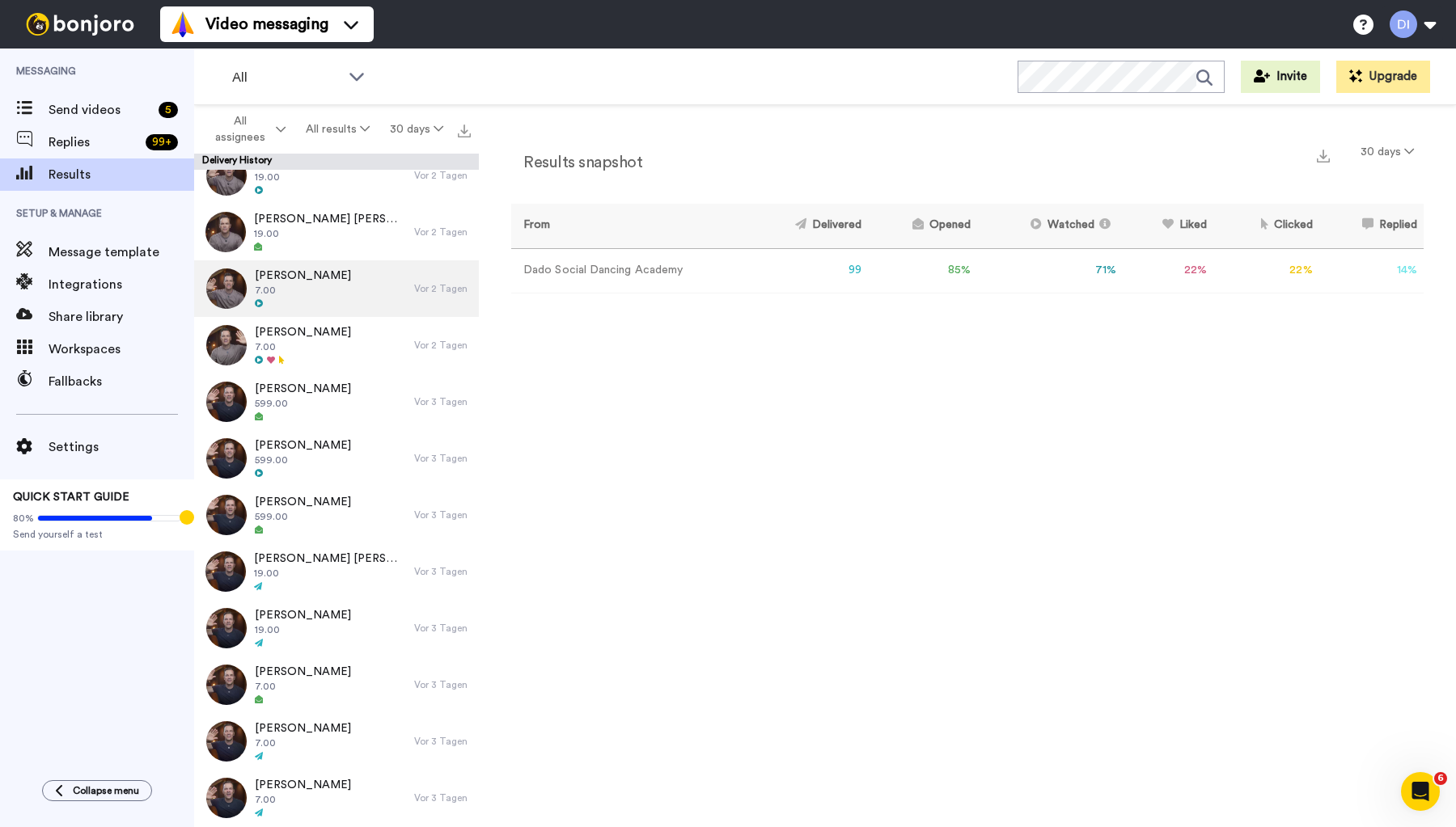
scroll to position [610, 0]
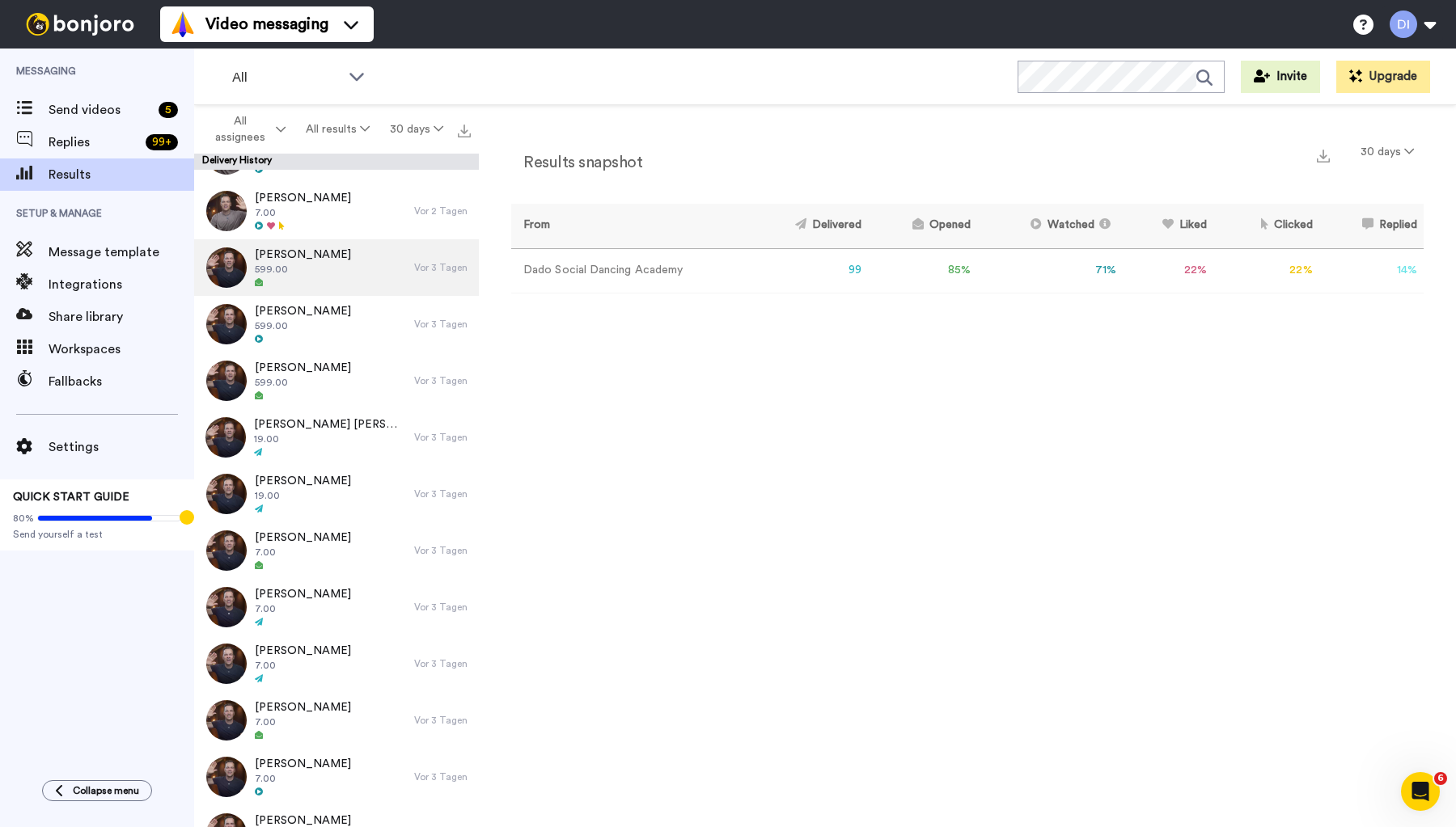
click at [334, 265] on span "599.00" at bounding box center [303, 268] width 97 height 13
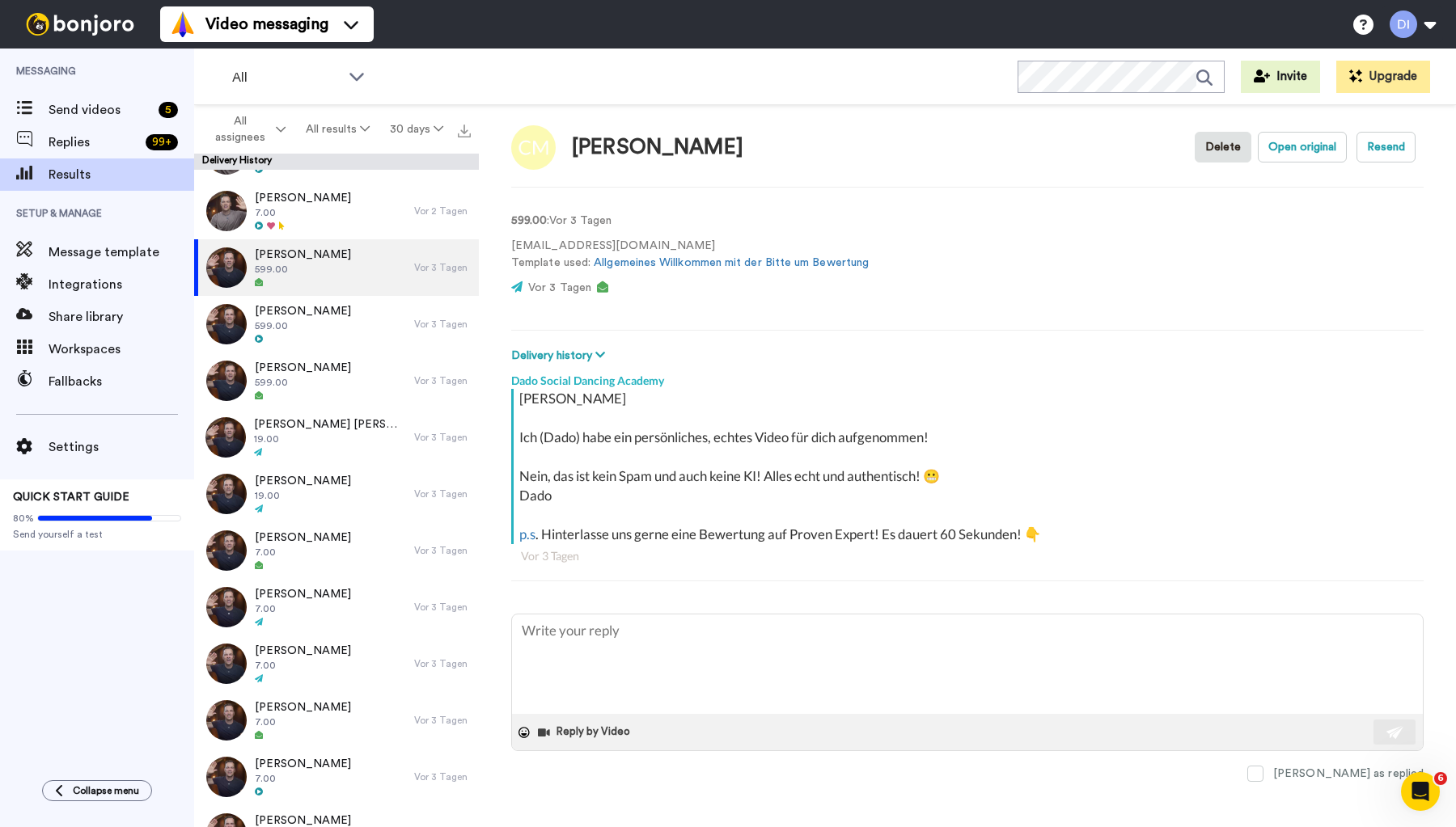
scroll to position [13, 0]
click at [351, 264] on span "599.00" at bounding box center [303, 268] width 97 height 13
click at [1309, 148] on button "Open original" at bounding box center [1302, 147] width 89 height 31
click at [600, 355] on icon at bounding box center [600, 355] width 10 height 11
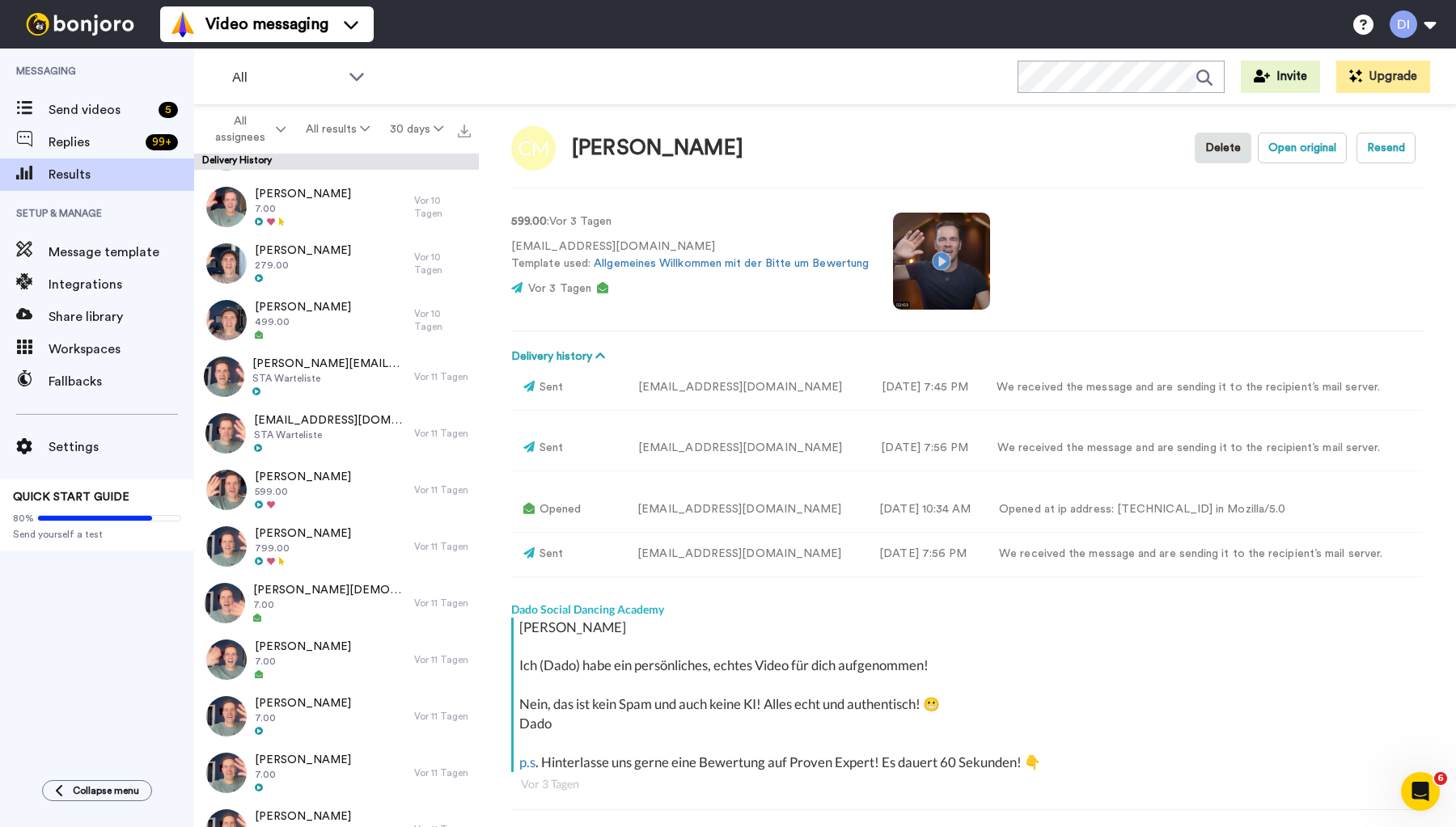
scroll to position [1955, 0]
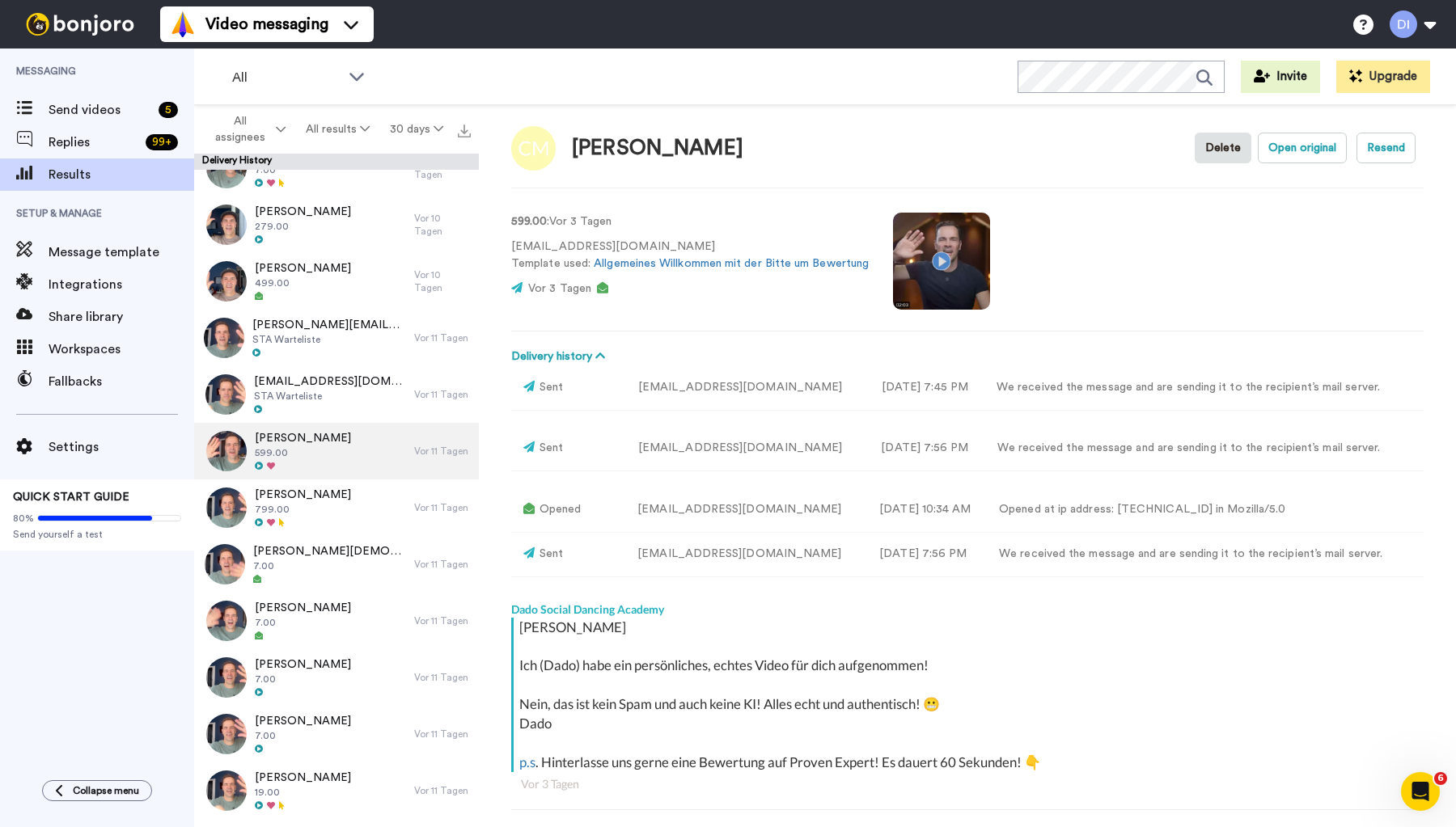
click at [310, 446] on span "599.00" at bounding box center [303, 452] width 97 height 13
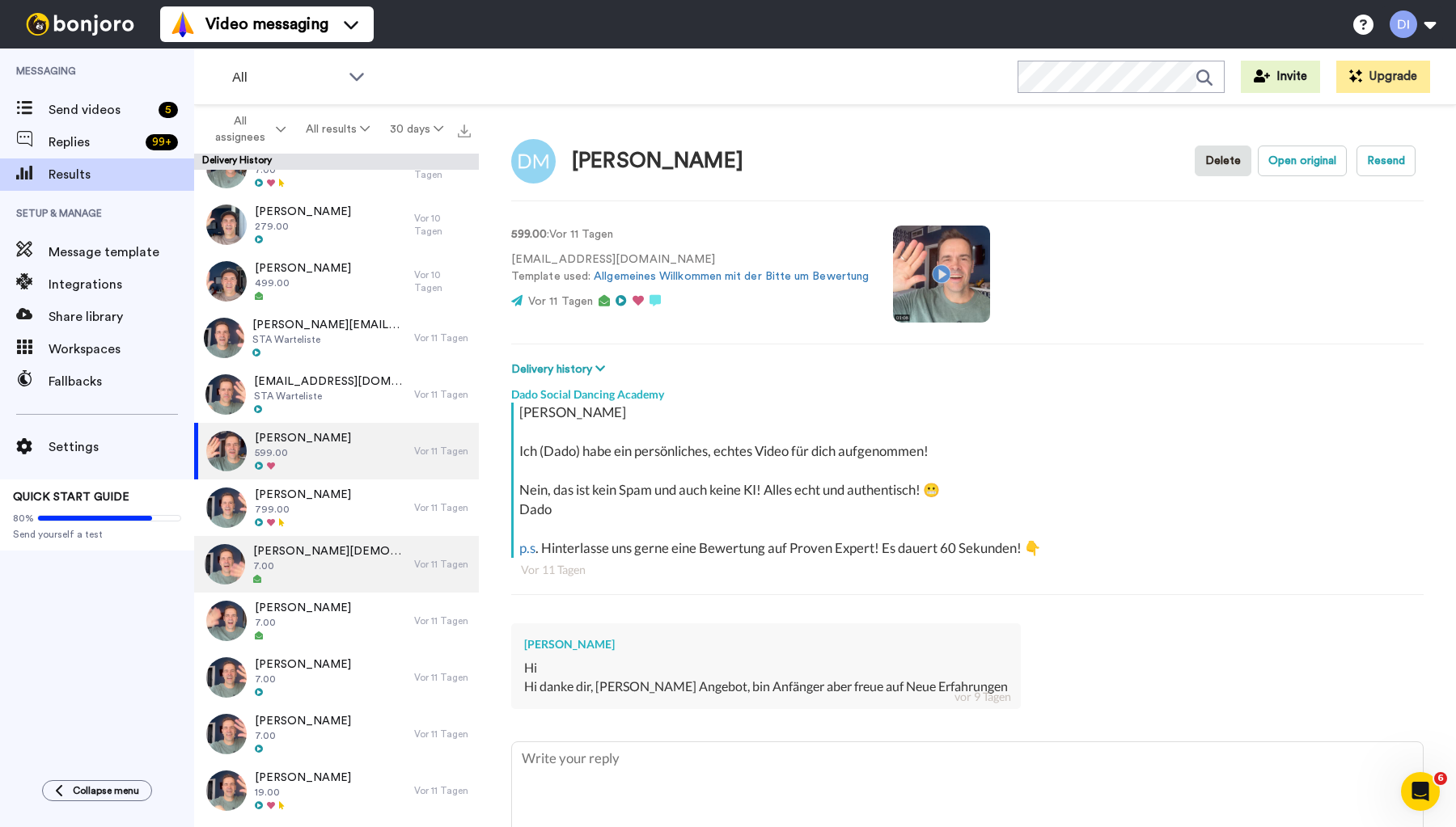
click at [371, 564] on div "[PERSON_NAME] 7.00" at bounding box center [304, 564] width 220 height 56
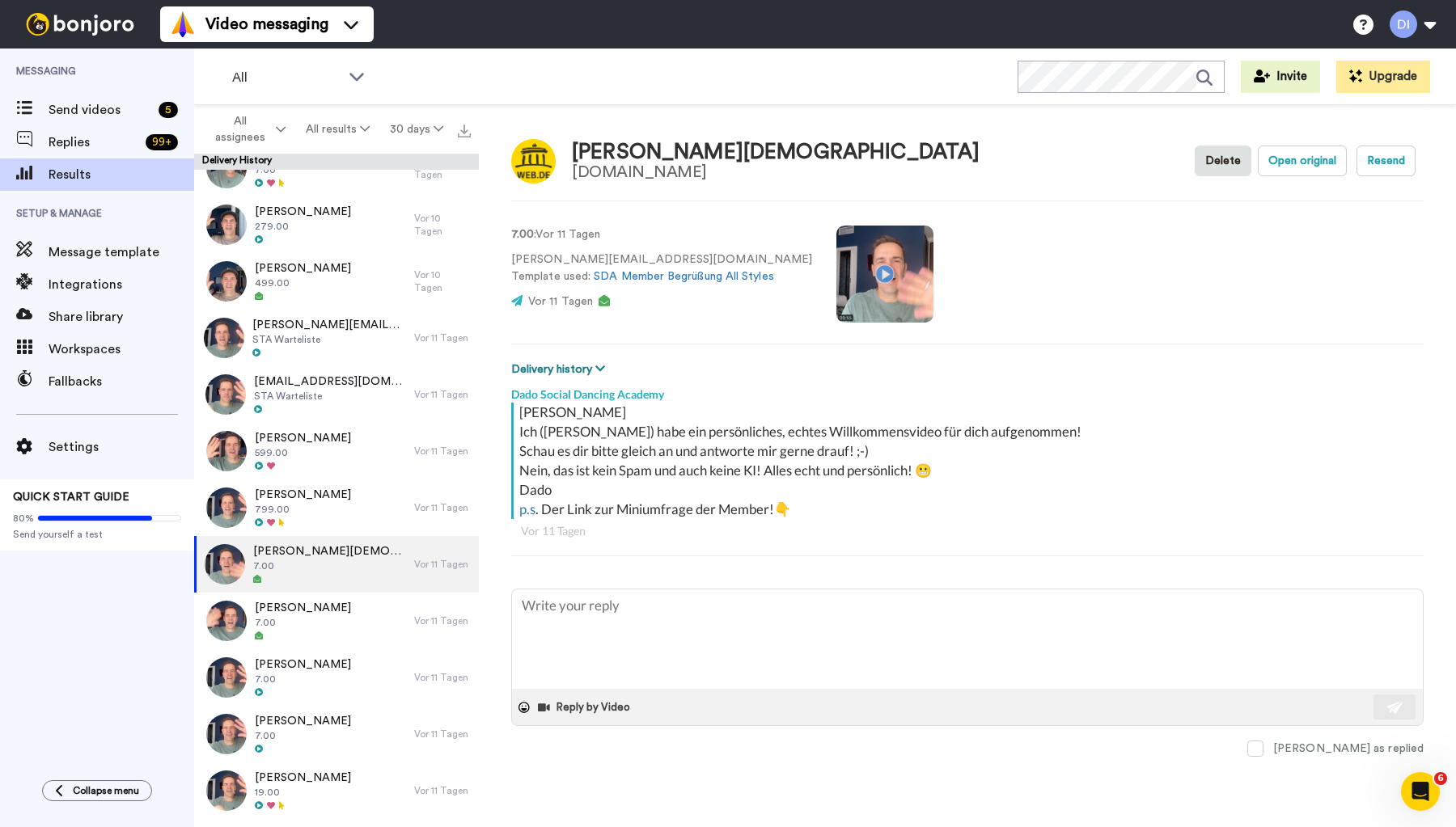
click at [605, 369] on icon at bounding box center [600, 368] width 10 height 11
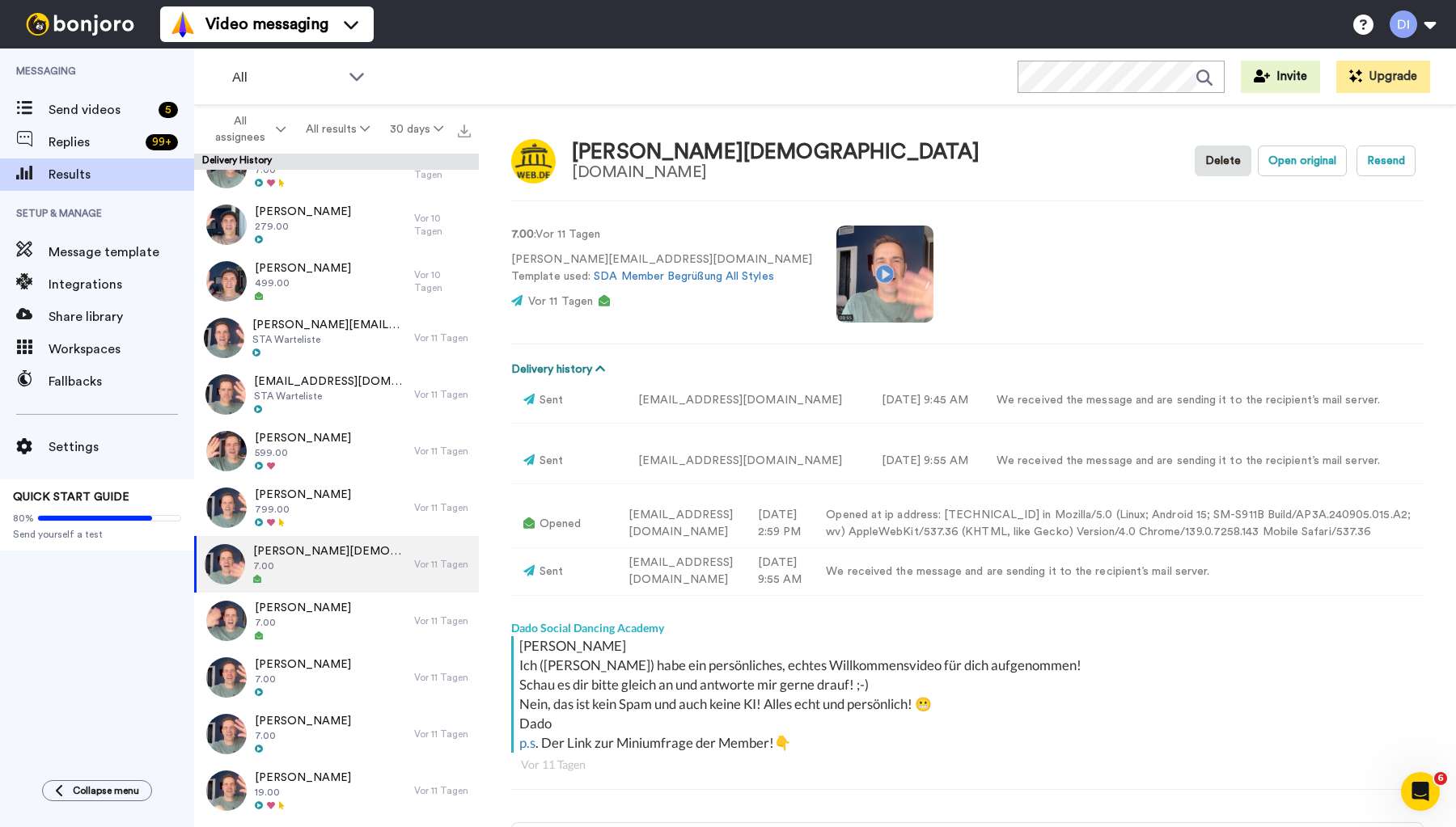
type textarea "x"
click at [1418, 789] on icon "Open Intercom Messenger" at bounding box center [1418, 789] width 27 height 27
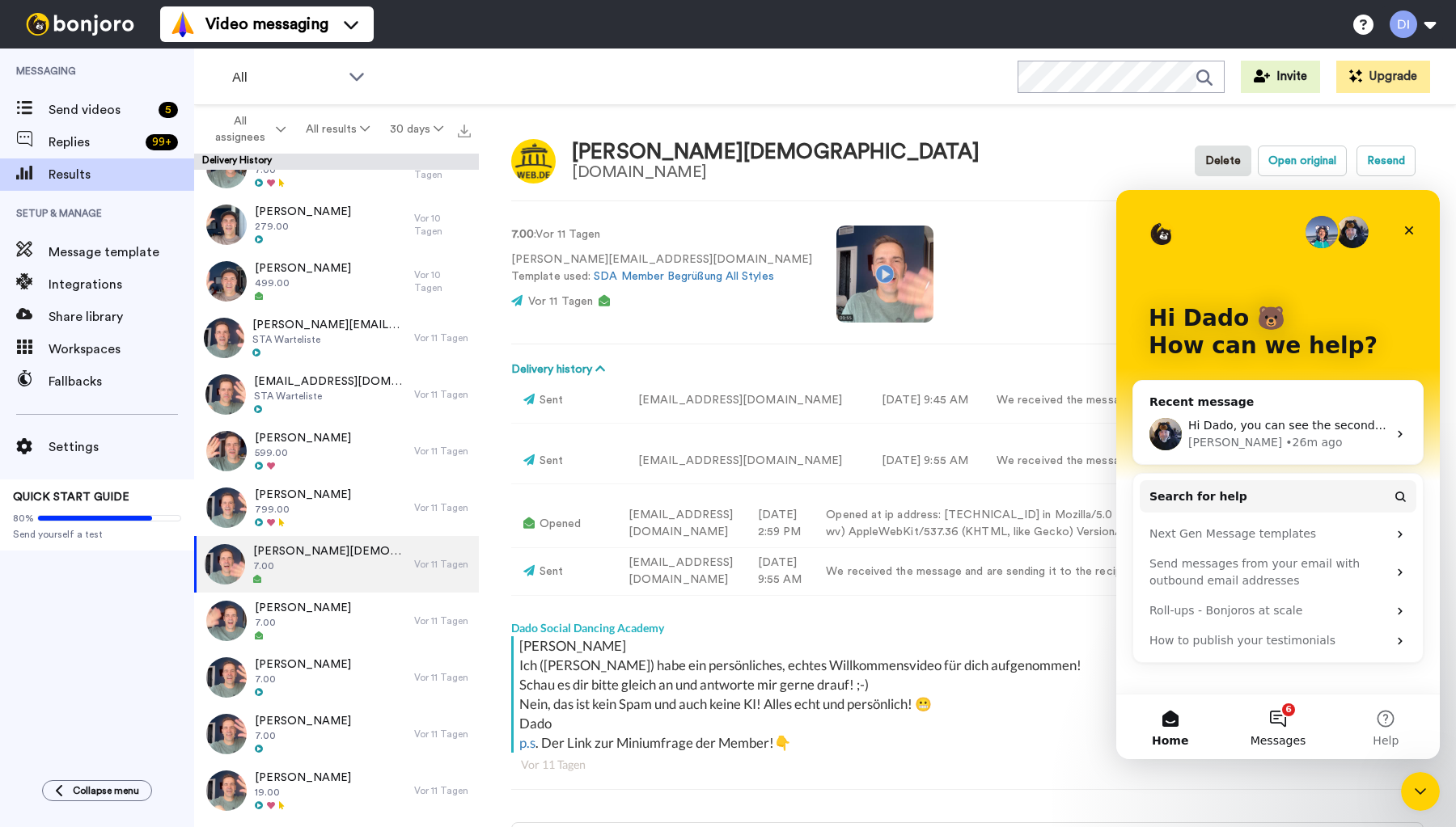
click at [1280, 714] on button "6 Messages" at bounding box center [1277, 727] width 108 height 65
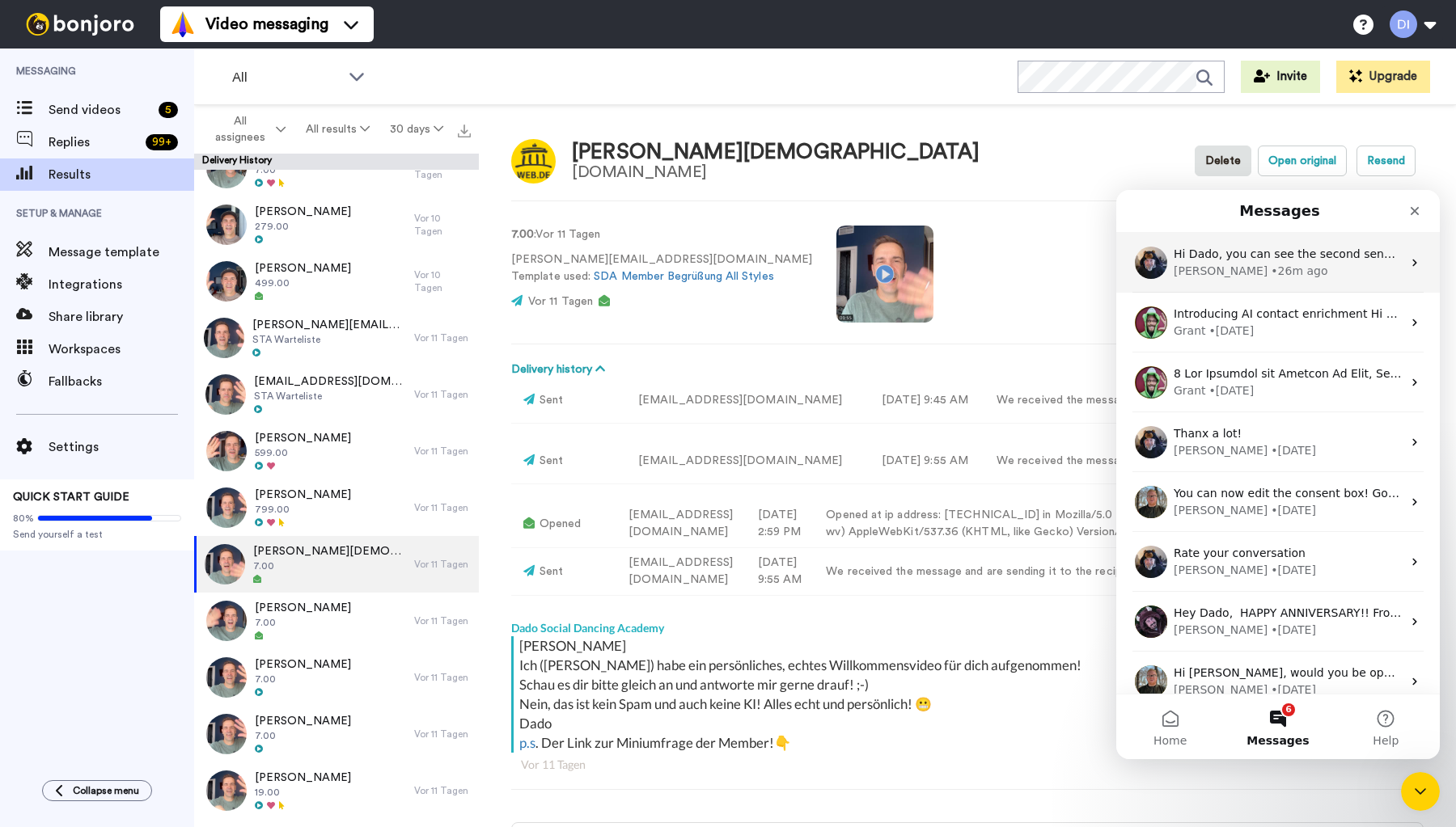
click at [1261, 260] on span "Hi Dado, you can see the second send in the delivery history." at bounding box center [1347, 254] width 347 height 13
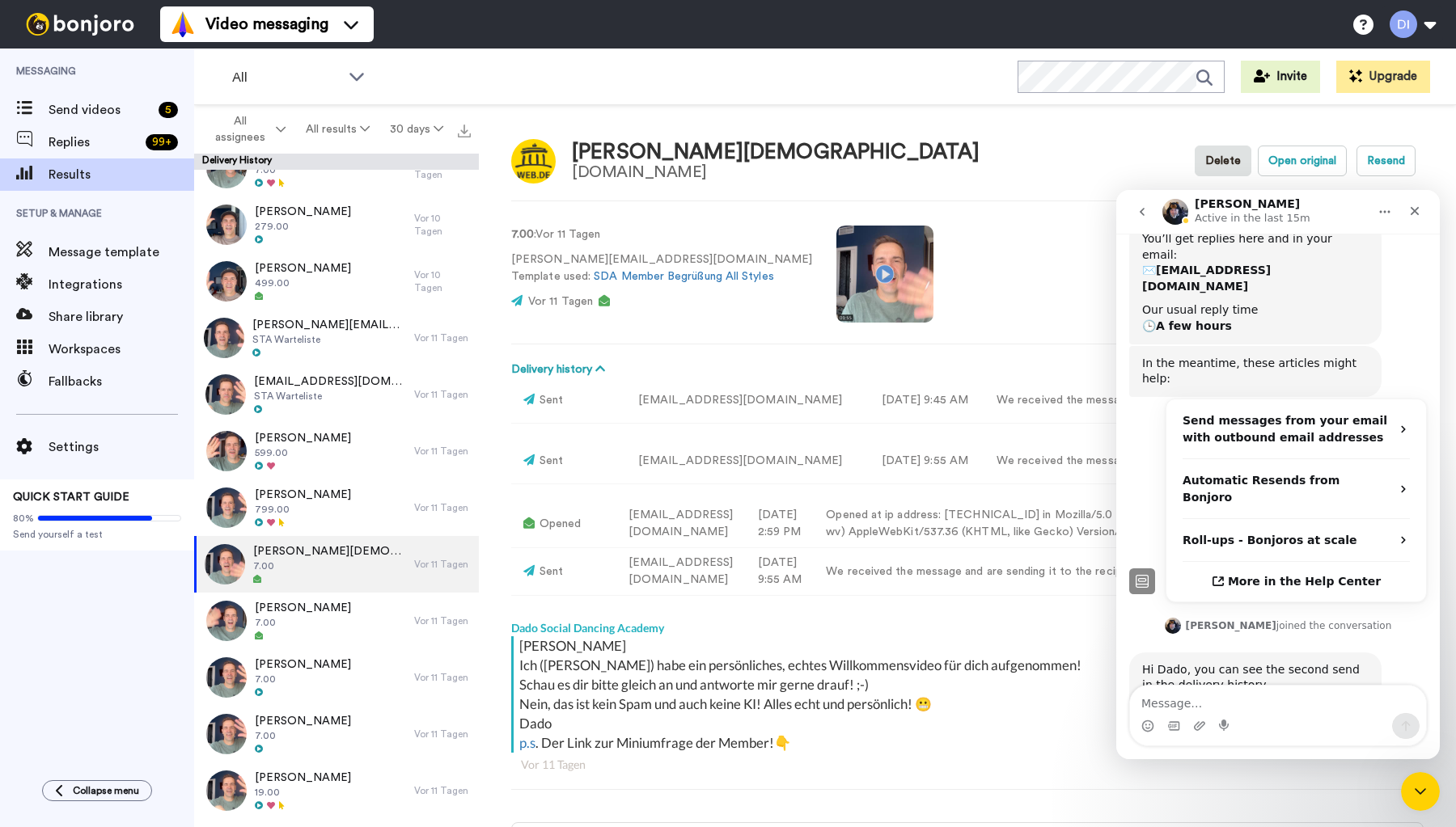
scroll to position [338, 0]
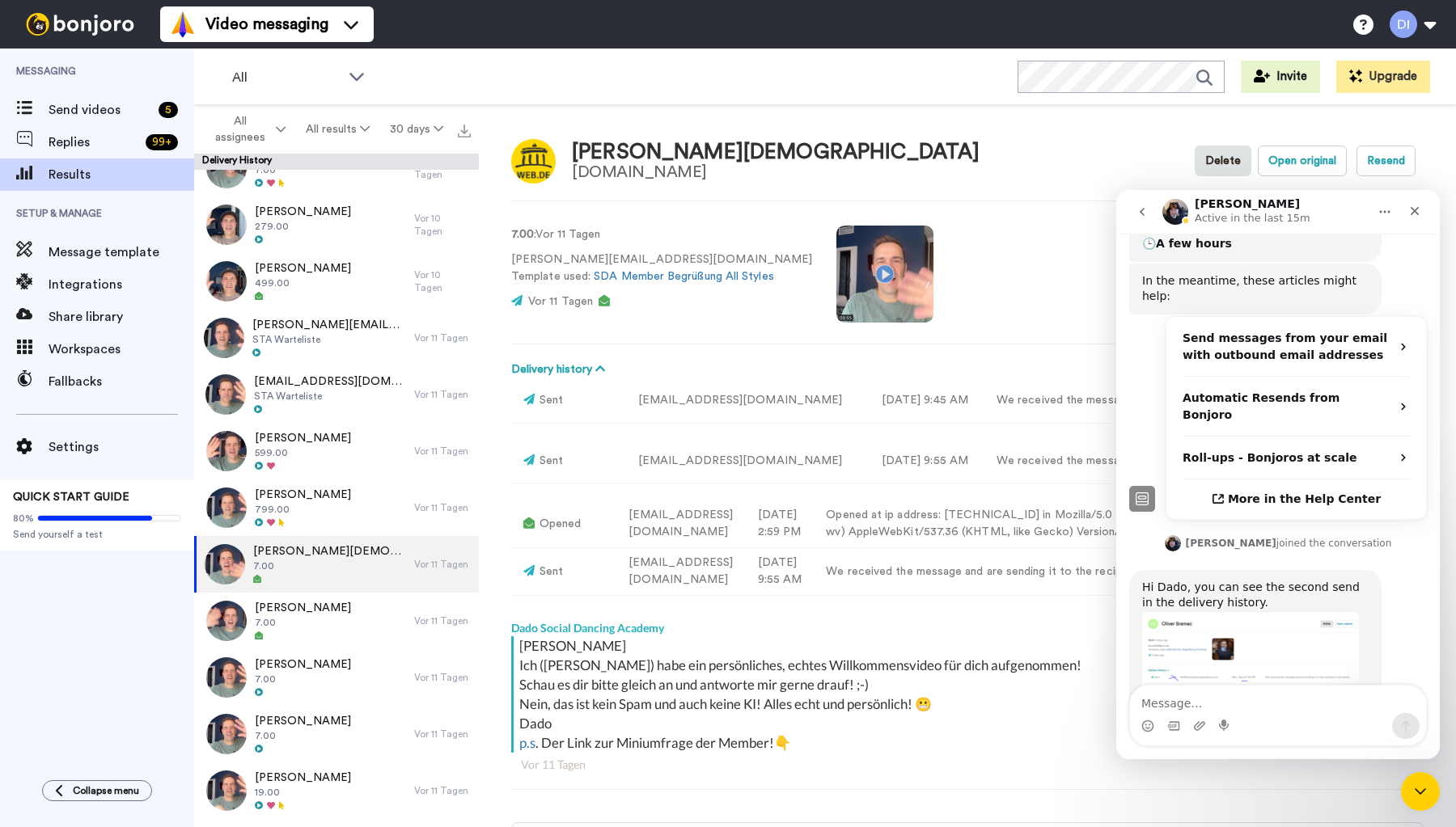
type textarea "a"
type textarea "Aaaa... I didn´t know that! Thanx!"
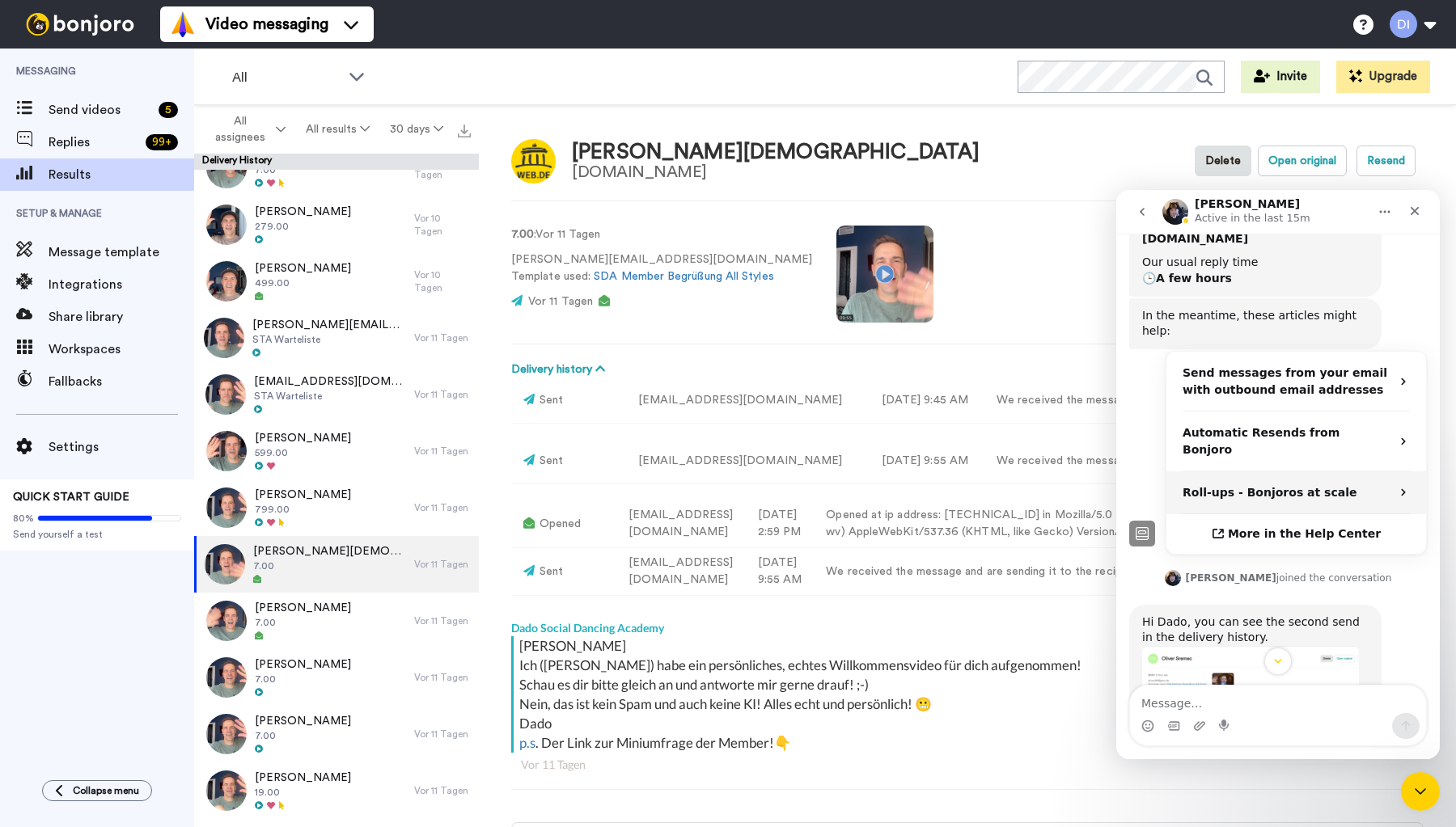
scroll to position [301, 0]
click at [955, 124] on div "[PERSON_NAME] [DOMAIN_NAME] Delete Open original Resend 7.00 : Vor 11 Tagen [PE…" at bounding box center [967, 471] width 977 height 730
click at [1417, 211] on icon "Close" at bounding box center [1415, 210] width 13 height 13
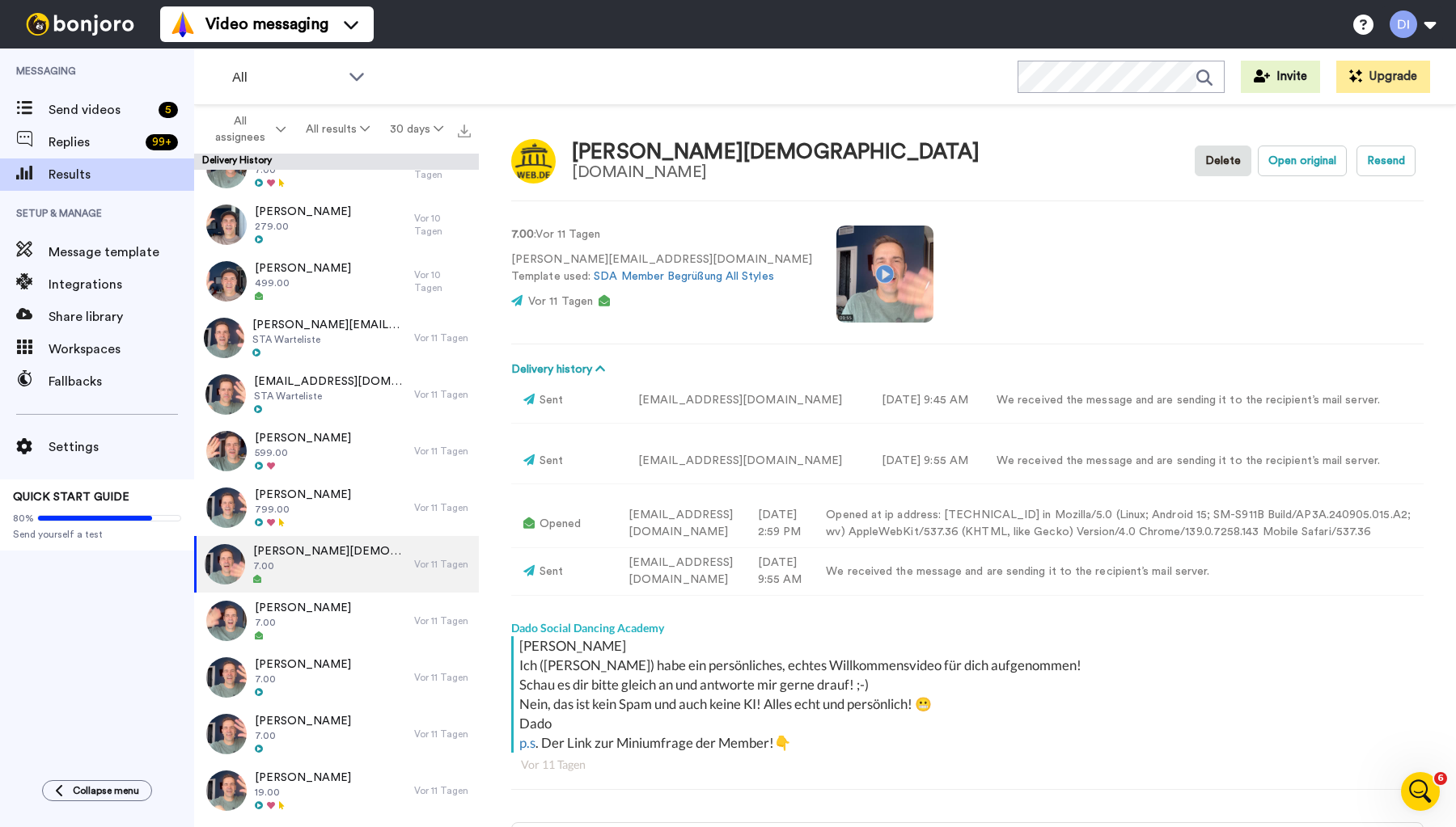
scroll to position [0, 0]
type textarea "x"
